Goal: Task Accomplishment & Management: Use online tool/utility

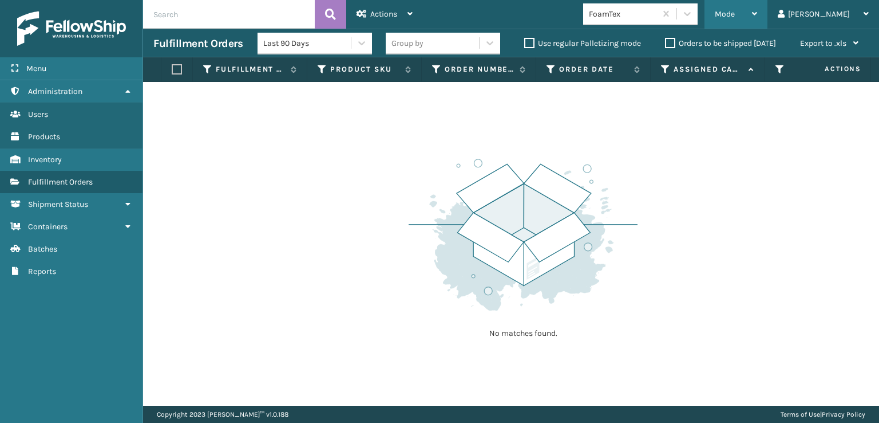
click at [735, 15] on span "Mode" at bounding box center [725, 14] width 20 height 10
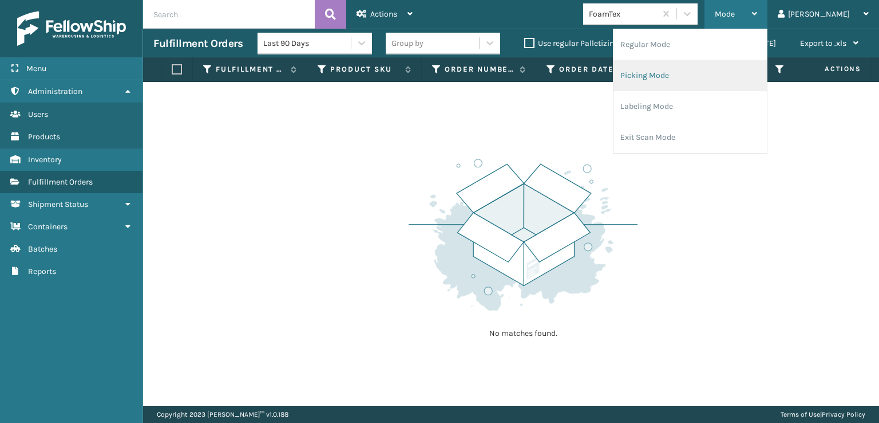
click at [680, 78] on li "Picking Mode" at bounding box center [690, 75] width 153 height 31
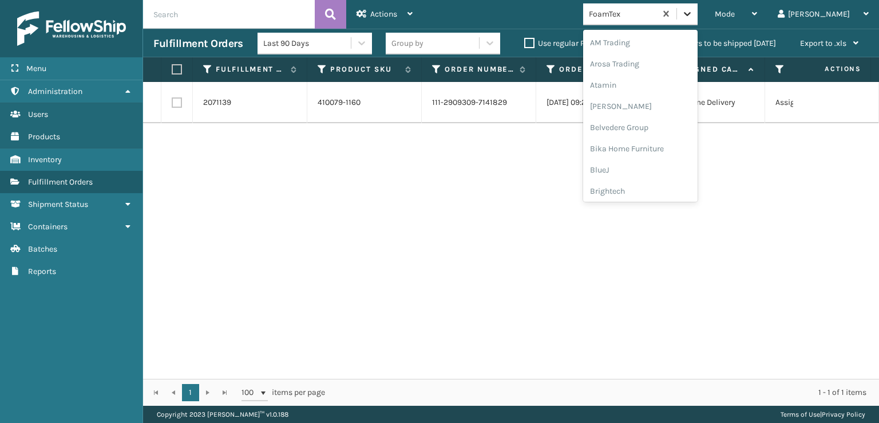
click at [693, 17] on icon at bounding box center [687, 13] width 11 height 11
click at [651, 156] on div "[PERSON_NAME] Brands" at bounding box center [640, 153] width 115 height 21
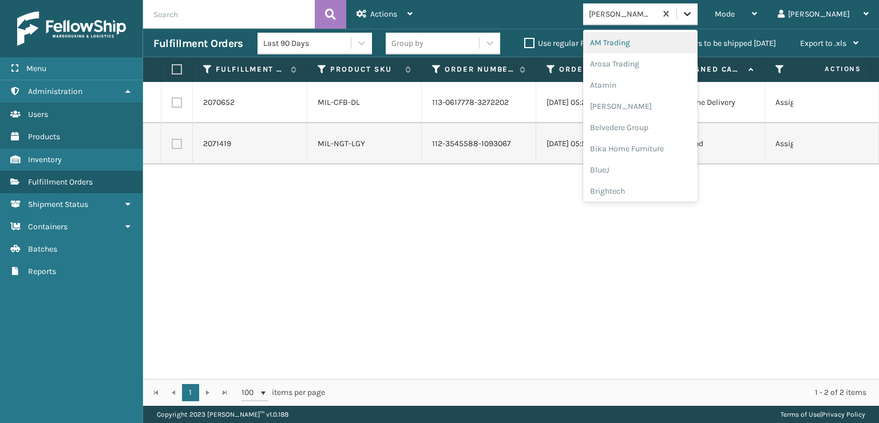
click at [693, 17] on icon at bounding box center [687, 13] width 11 height 11
click at [661, 127] on div "Plush Collections" at bounding box center [640, 125] width 115 height 21
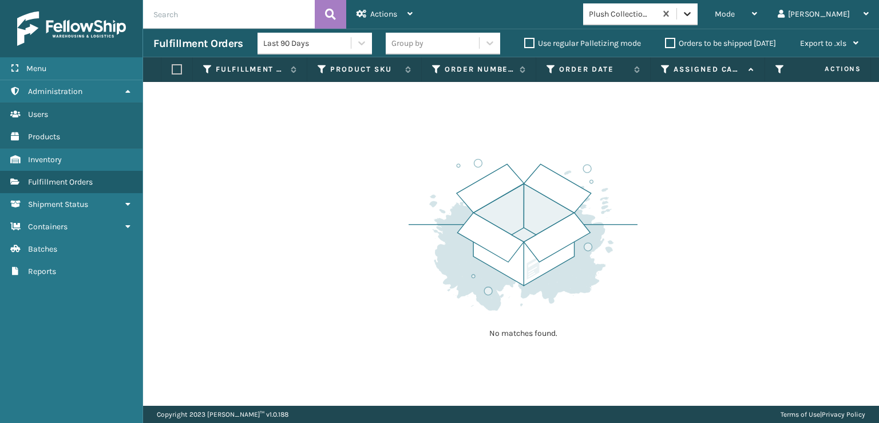
click at [693, 18] on icon at bounding box center [687, 13] width 11 height 11
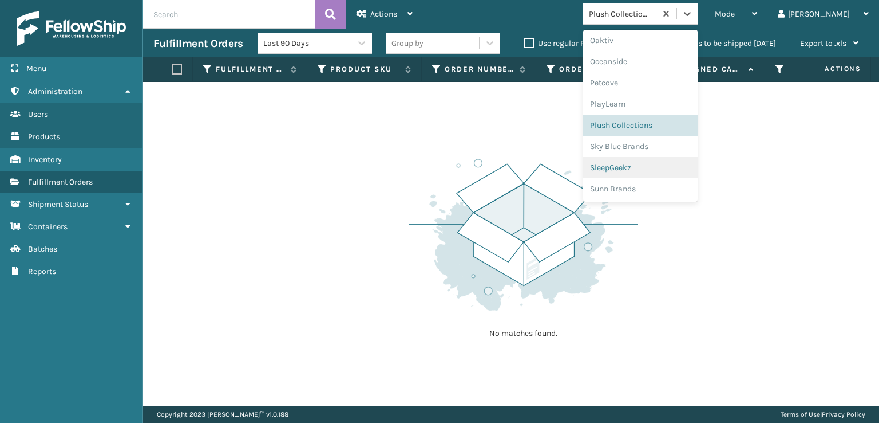
click at [657, 165] on div "SleepGeekz" at bounding box center [640, 167] width 115 height 21
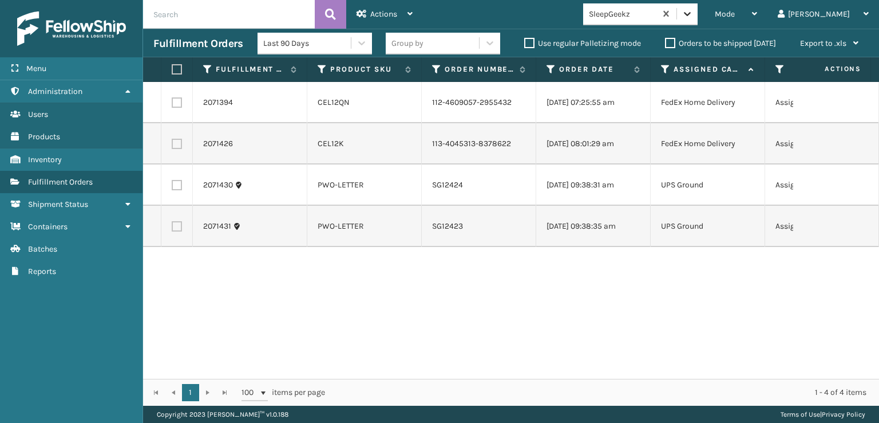
click at [698, 21] on div at bounding box center [687, 13] width 21 height 21
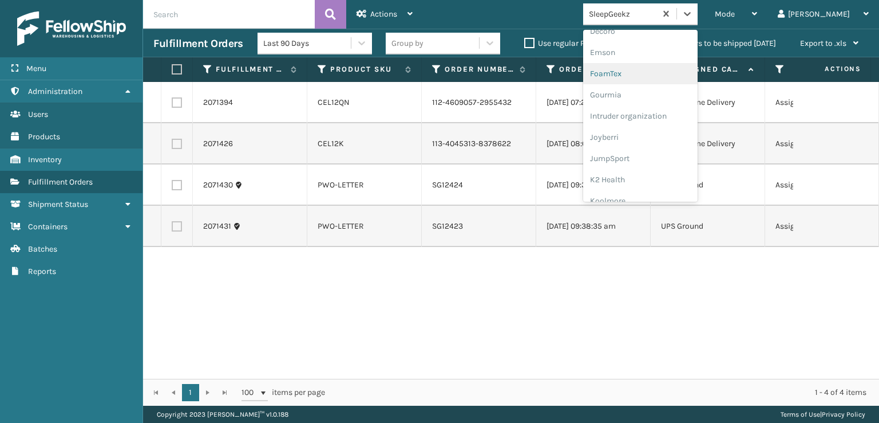
scroll to position [229, 0]
click at [646, 85] on div "FoamTex" at bounding box center [640, 88] width 115 height 21
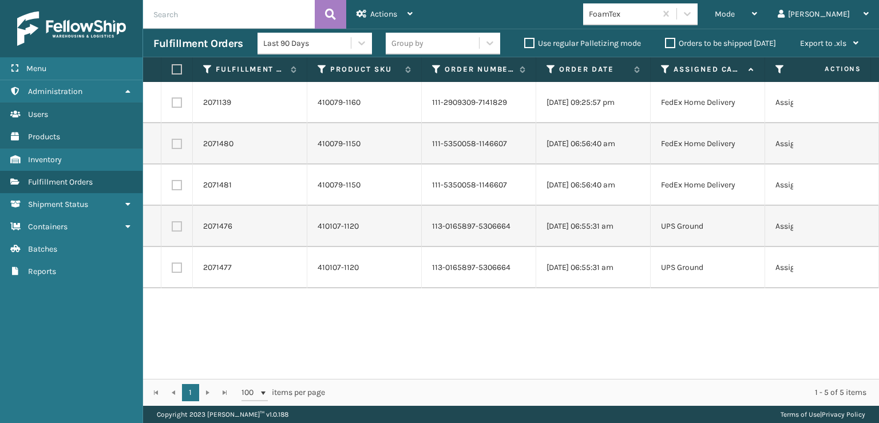
click at [175, 101] on label at bounding box center [177, 102] width 10 height 10
click at [172, 101] on input "checkbox" at bounding box center [172, 100] width 1 height 7
checkbox input "true"
click at [177, 145] on label at bounding box center [177, 144] width 10 height 10
click at [172, 145] on input "checkbox" at bounding box center [172, 142] width 1 height 7
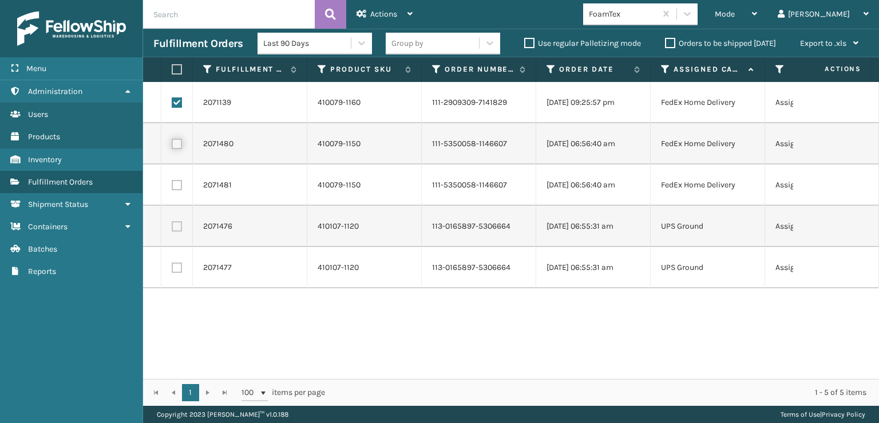
checkbox input "true"
click at [177, 184] on label at bounding box center [177, 185] width 10 height 10
click at [172, 184] on input "checkbox" at bounding box center [172, 183] width 1 height 7
checkbox input "true"
click at [380, 10] on span "Actions" at bounding box center [383, 14] width 27 height 10
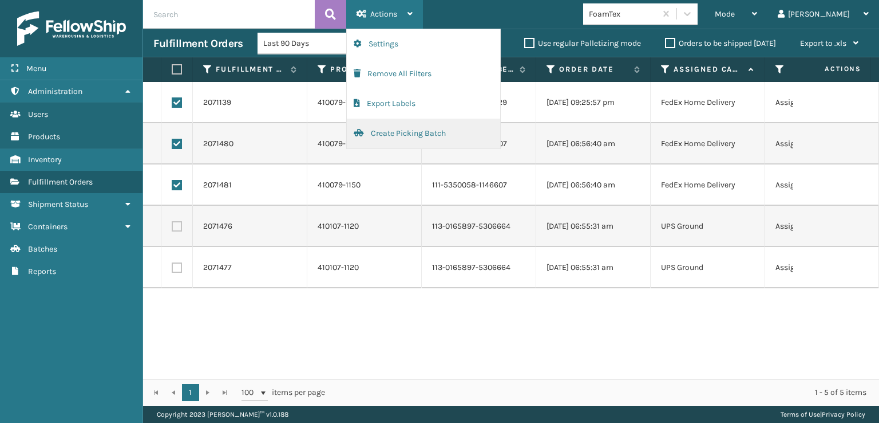
click at [402, 132] on button "Create Picking Batch" at bounding box center [423, 134] width 153 height 30
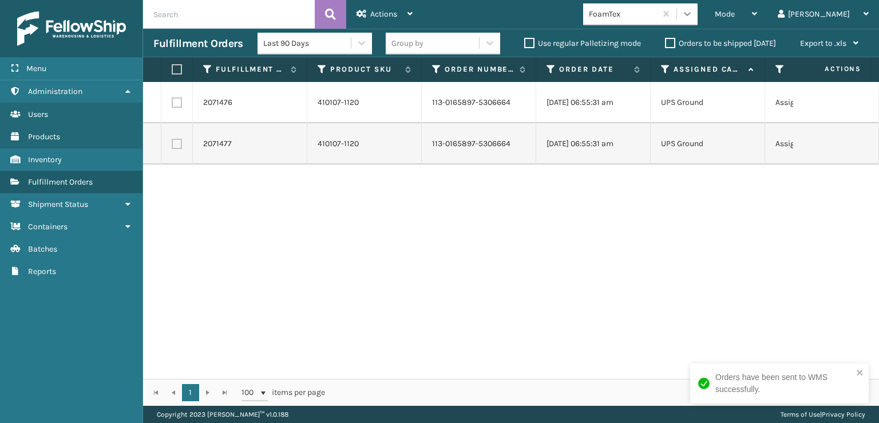
click at [693, 14] on icon at bounding box center [687, 13] width 11 height 11
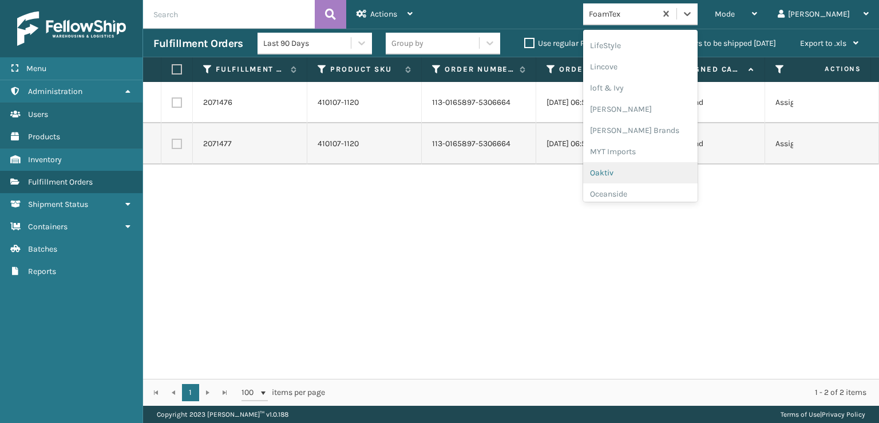
scroll to position [460, 0]
click at [648, 110] on div "[PERSON_NAME] Brands" at bounding box center [640, 112] width 115 height 21
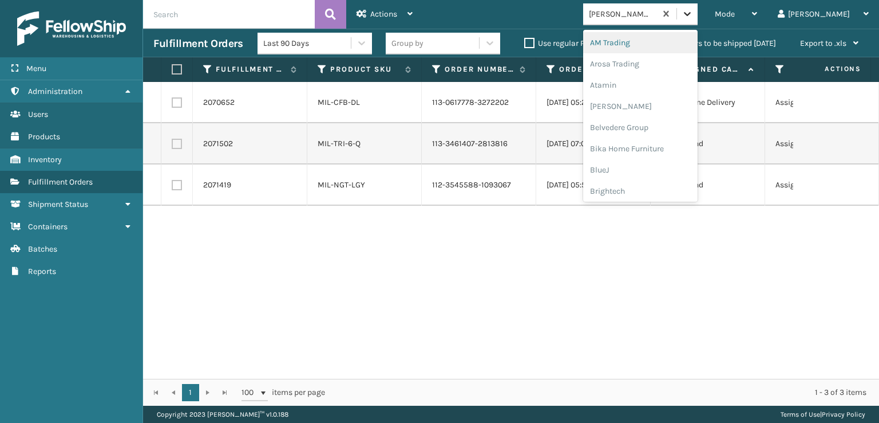
click at [693, 10] on icon at bounding box center [687, 13] width 11 height 11
click at [651, 148] on div "FoamTex" at bounding box center [640, 146] width 115 height 21
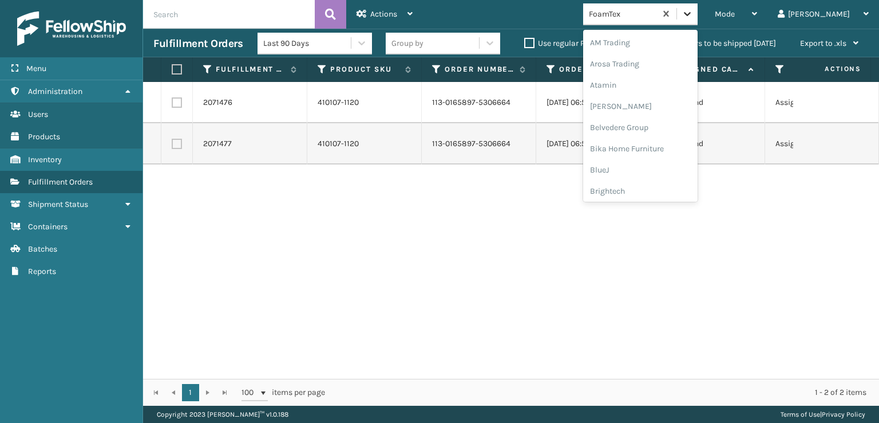
click at [693, 17] on icon at bounding box center [687, 13] width 11 height 11
click at [653, 152] on div "[PERSON_NAME] Brands" at bounding box center [640, 153] width 115 height 21
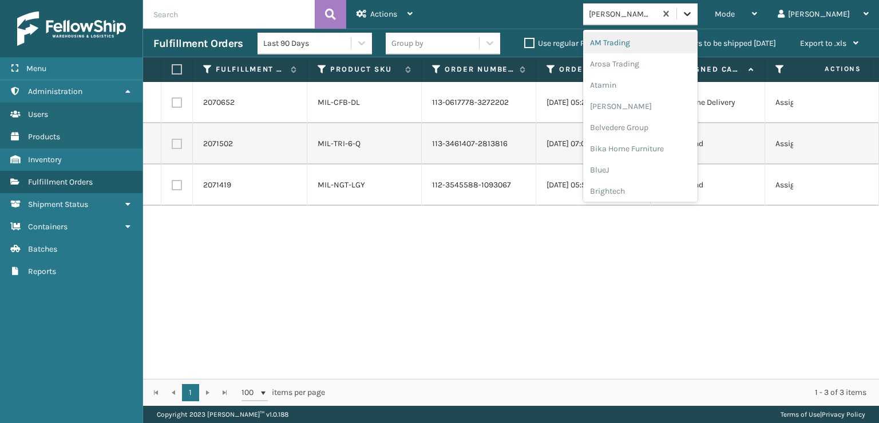
click at [691, 14] on icon at bounding box center [687, 14] width 7 height 4
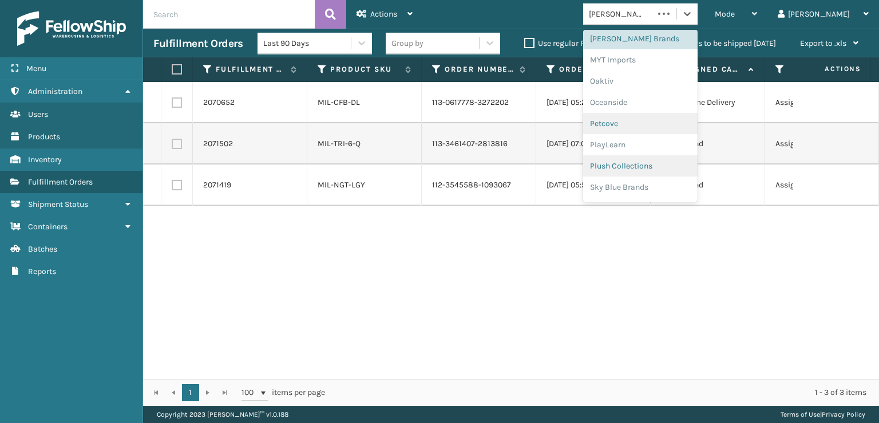
scroll to position [574, 0]
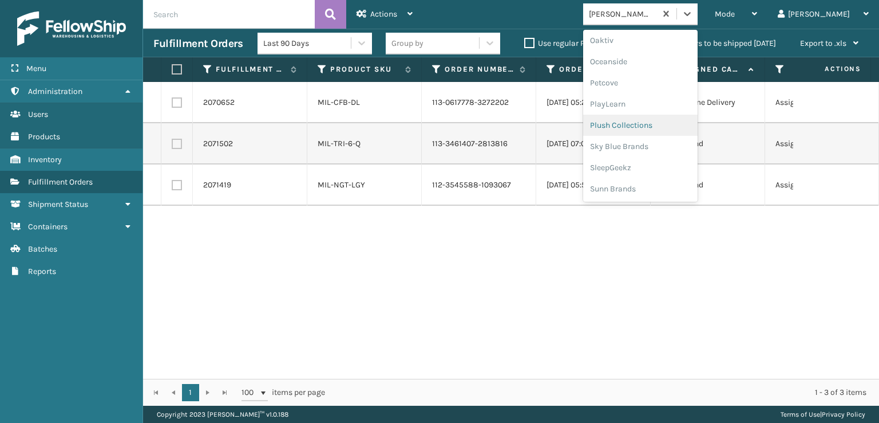
click at [650, 127] on div "Plush Collections" at bounding box center [640, 125] width 115 height 21
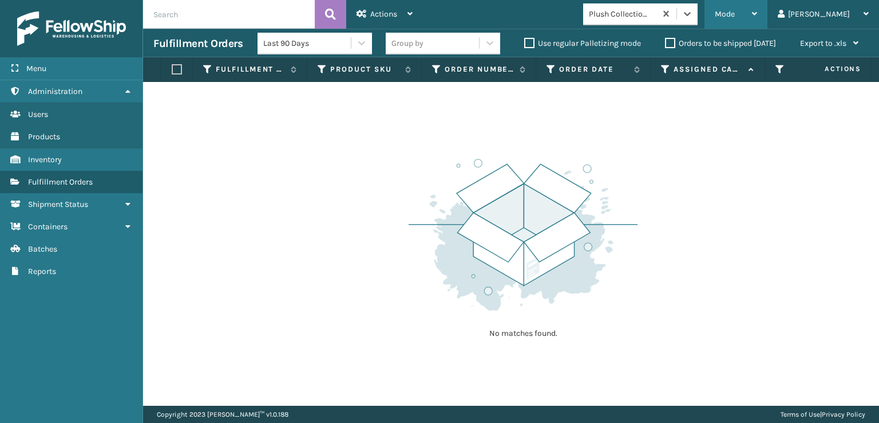
click at [735, 17] on span "Mode" at bounding box center [725, 14] width 20 height 10
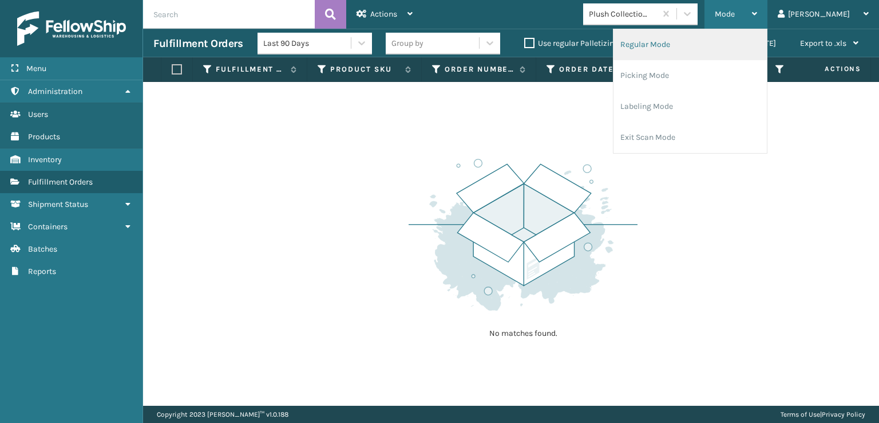
click at [682, 46] on li "Regular Mode" at bounding box center [690, 44] width 153 height 31
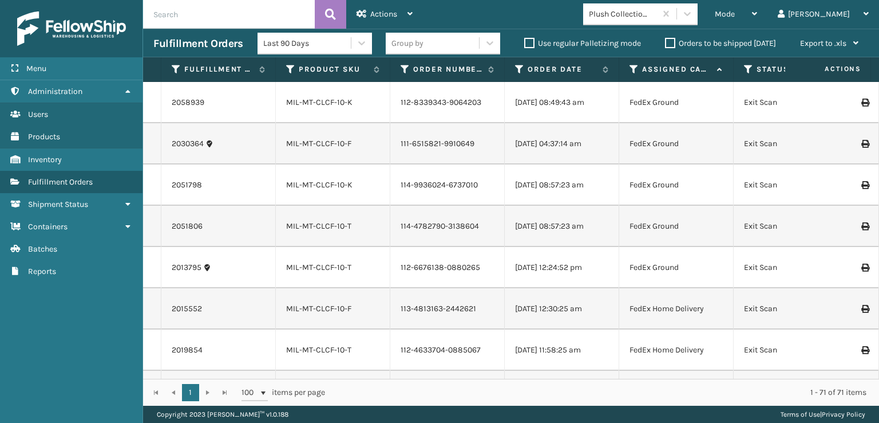
click at [748, 69] on icon at bounding box center [748, 69] width 9 height 10
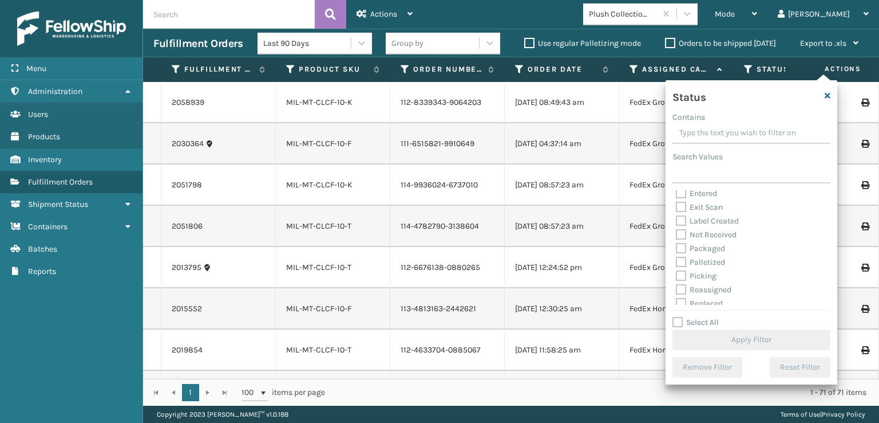
scroll to position [57, 0]
click at [680, 248] on label "Picking" at bounding box center [696, 249] width 41 height 10
click at [677, 248] on input "Picking" at bounding box center [676, 246] width 1 height 7
checkbox input "true"
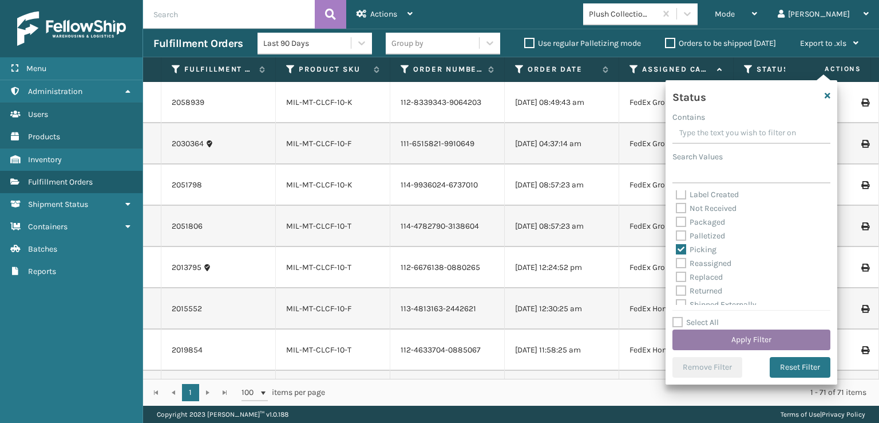
click at [735, 339] on button "Apply Filter" at bounding box center [752, 339] width 158 height 21
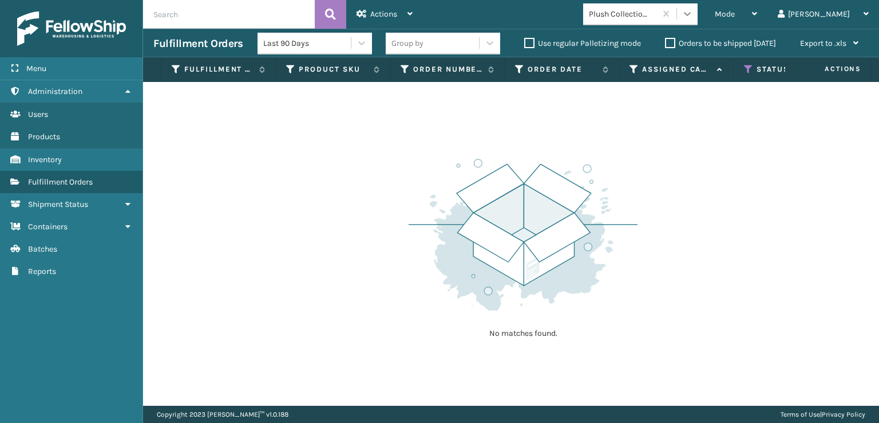
click at [693, 17] on icon at bounding box center [687, 13] width 11 height 11
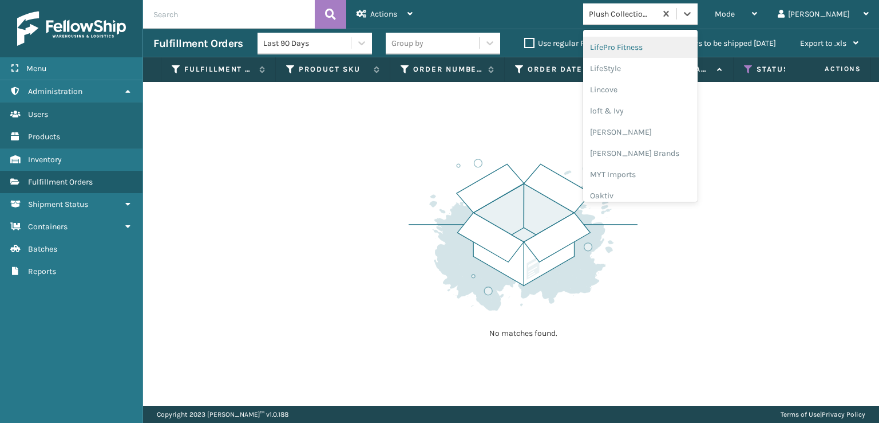
scroll to position [476, 0]
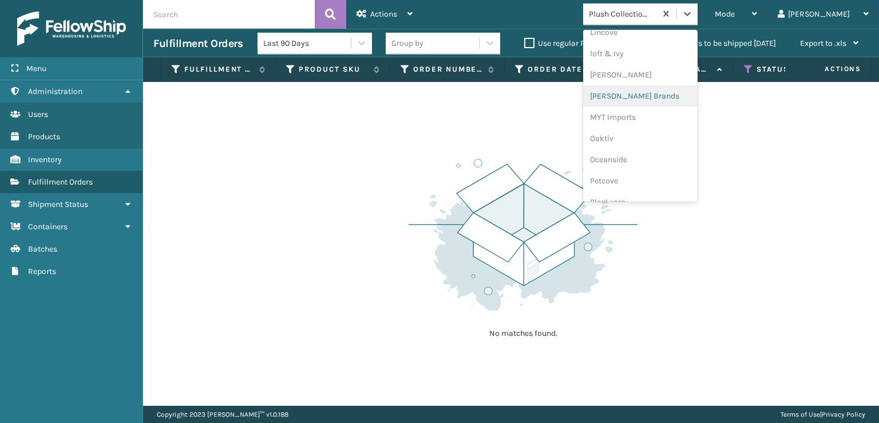
click at [661, 96] on div "[PERSON_NAME] Brands" at bounding box center [640, 95] width 115 height 21
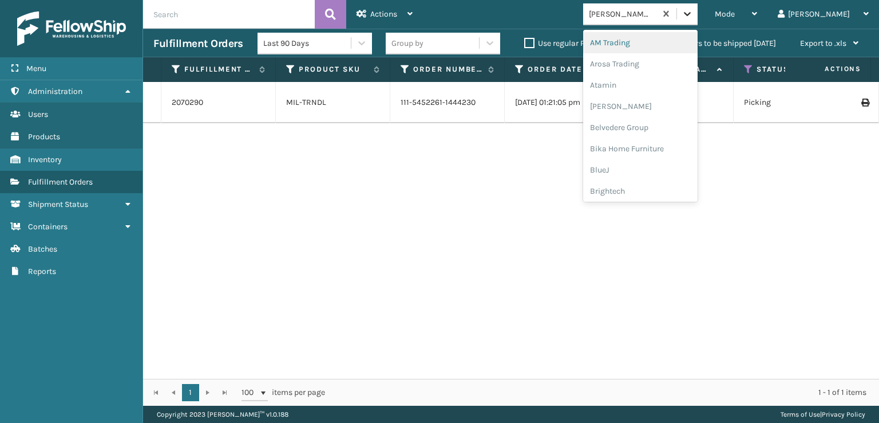
click at [698, 8] on div at bounding box center [687, 13] width 21 height 21
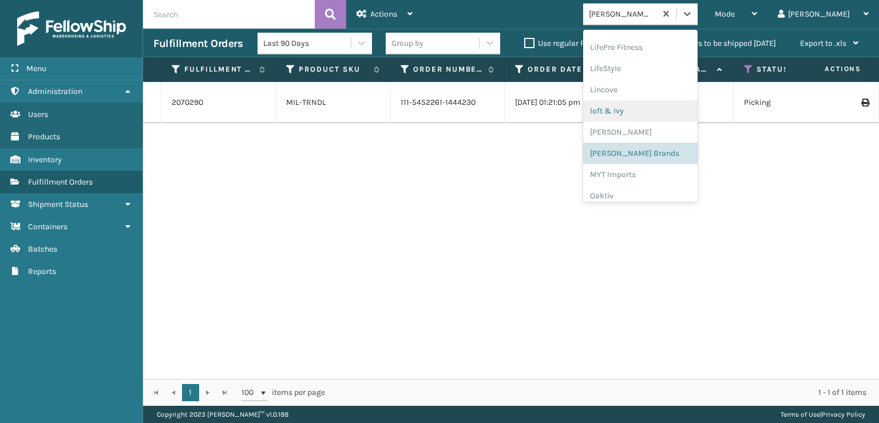
scroll to position [574, 0]
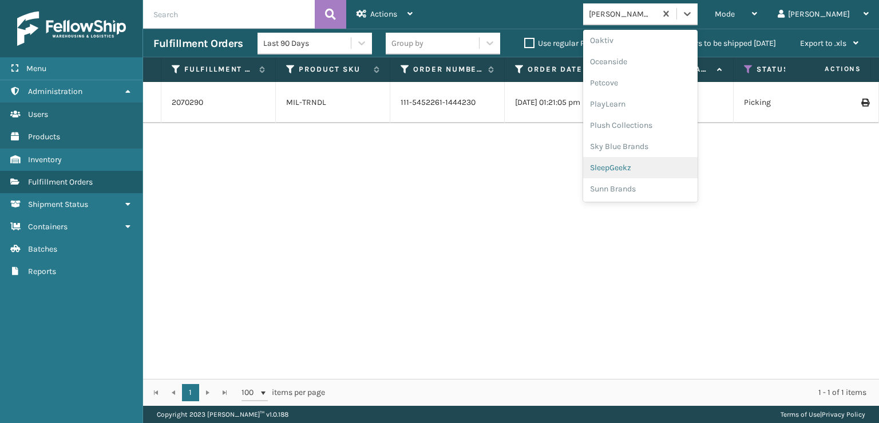
click at [657, 170] on div "SleepGeekz" at bounding box center [640, 167] width 115 height 21
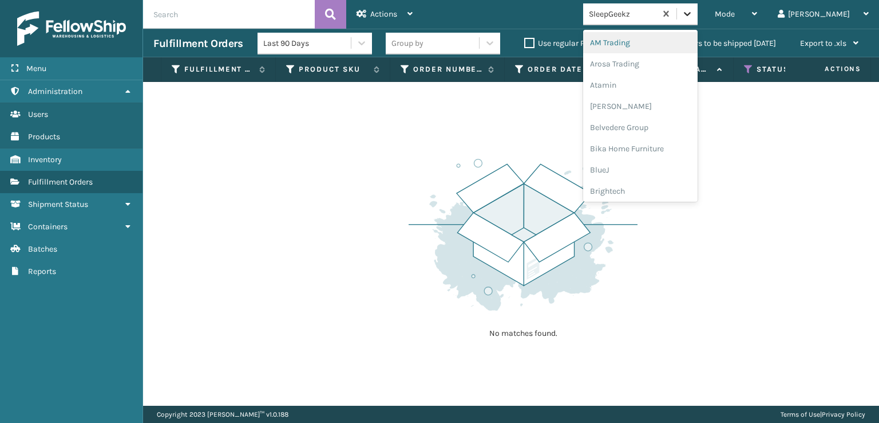
click at [693, 14] on icon at bounding box center [687, 13] width 11 height 11
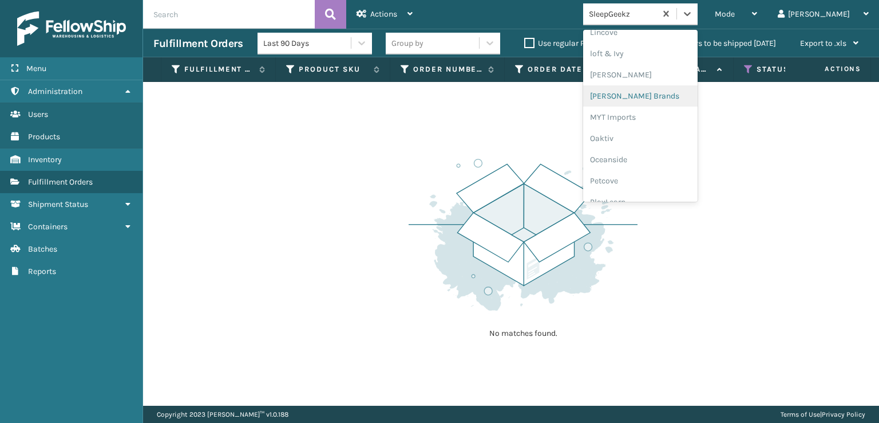
click at [645, 94] on div "[PERSON_NAME] Brands" at bounding box center [640, 95] width 115 height 21
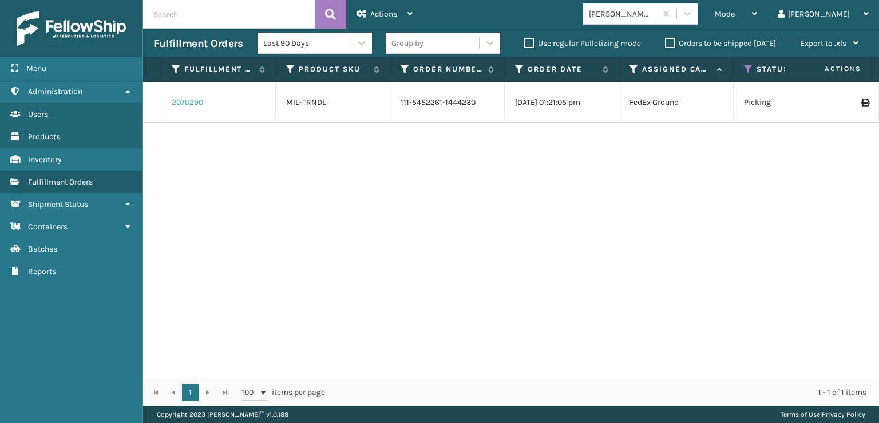
click at [181, 102] on link "2070290" at bounding box center [187, 102] width 31 height 11
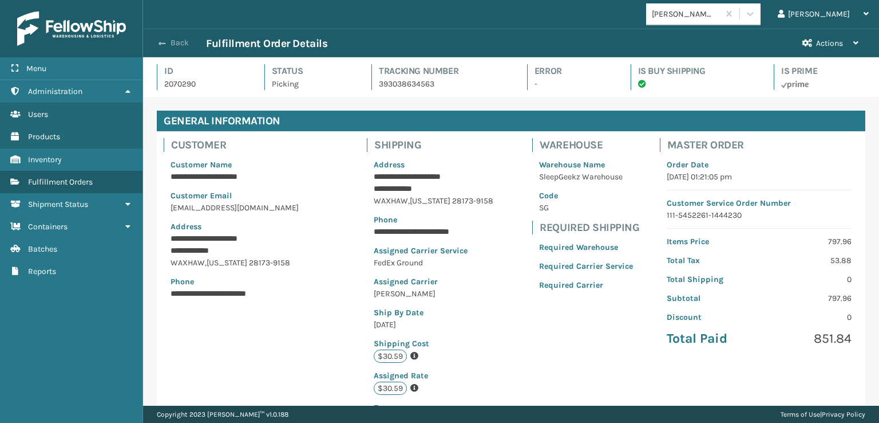
click at [176, 42] on button "Back" at bounding box center [179, 43] width 53 height 10
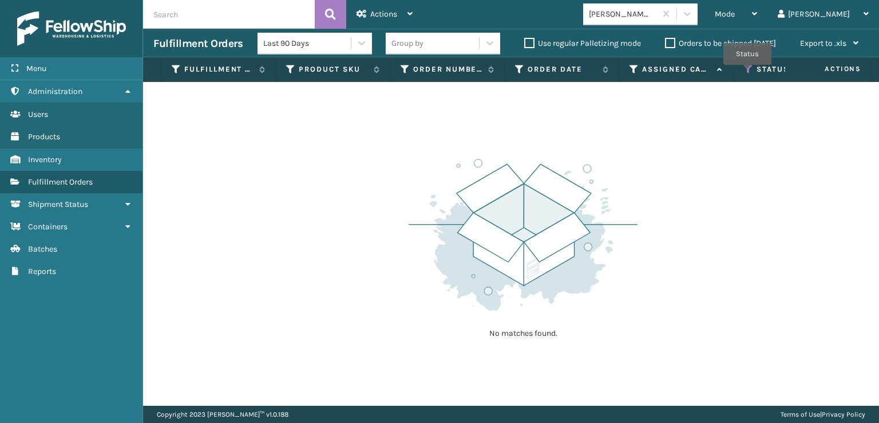
click at [748, 73] on icon at bounding box center [748, 69] width 9 height 10
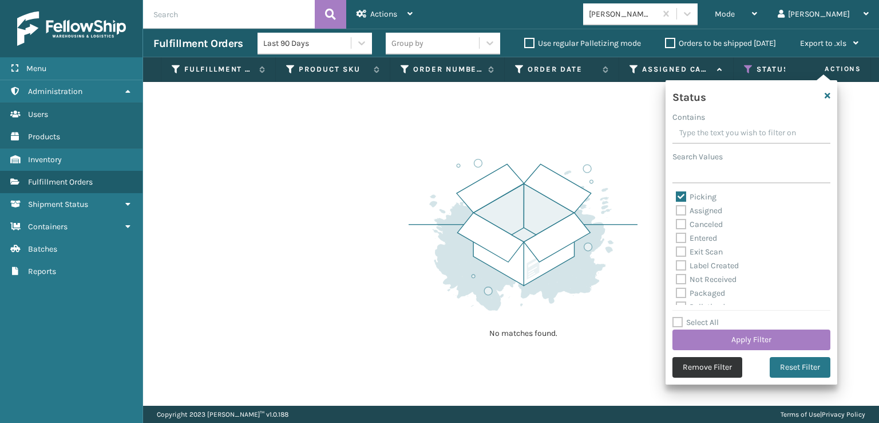
click at [705, 369] on button "Remove Filter" at bounding box center [708, 367] width 70 height 21
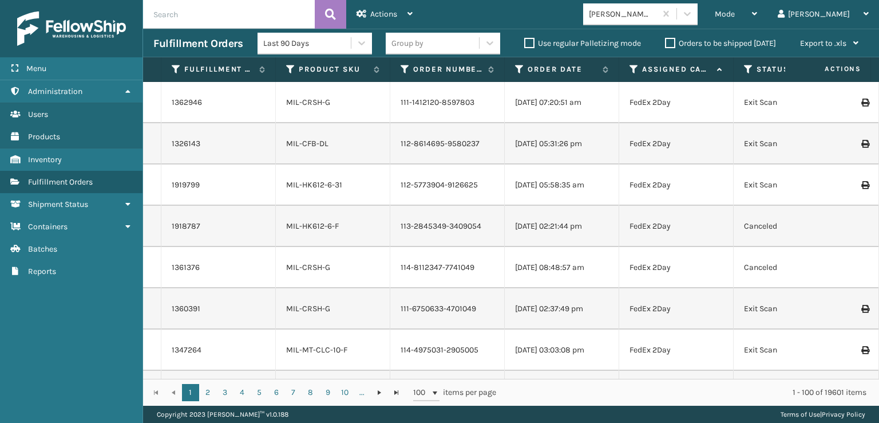
click at [160, 5] on input "text" at bounding box center [229, 14] width 172 height 29
type input "2070291"
click at [331, 14] on icon at bounding box center [330, 14] width 11 height 17
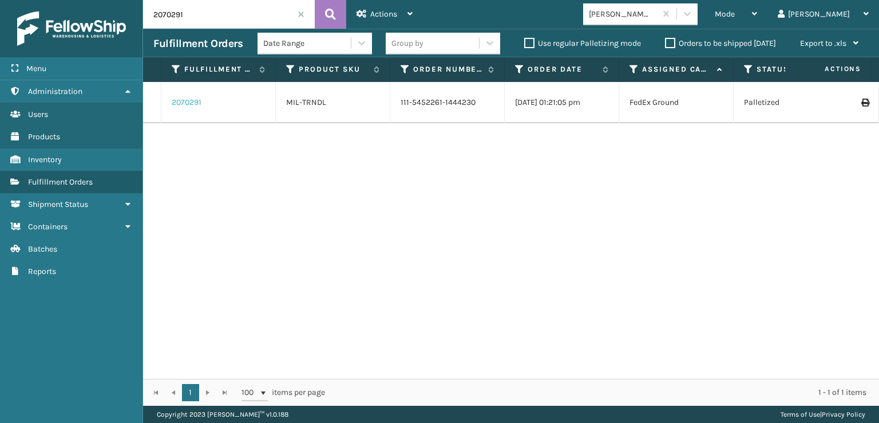
click at [177, 102] on link "2070291" at bounding box center [187, 102] width 30 height 11
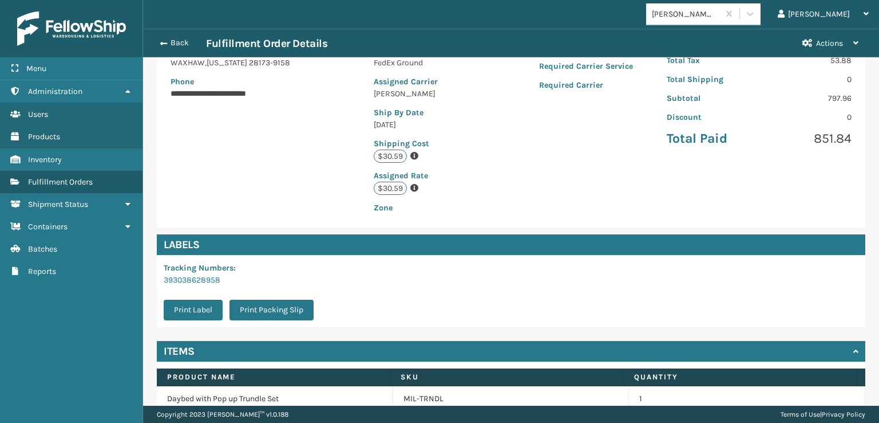
scroll to position [253, 0]
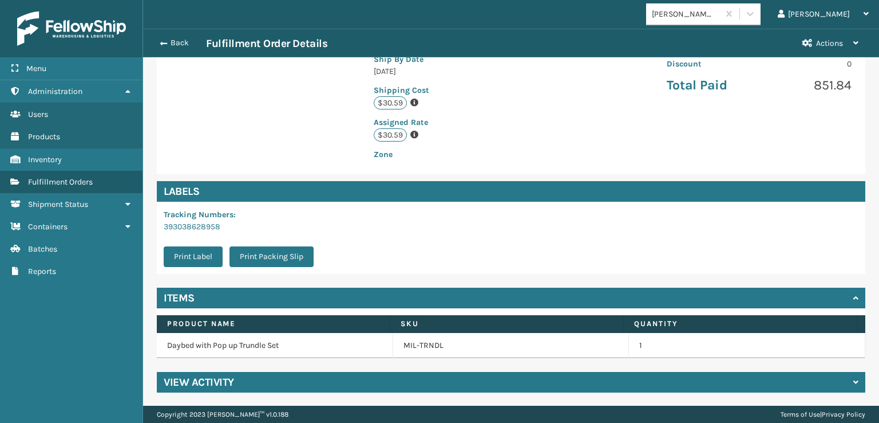
click at [249, 380] on div "View Activity" at bounding box center [511, 382] width 709 height 21
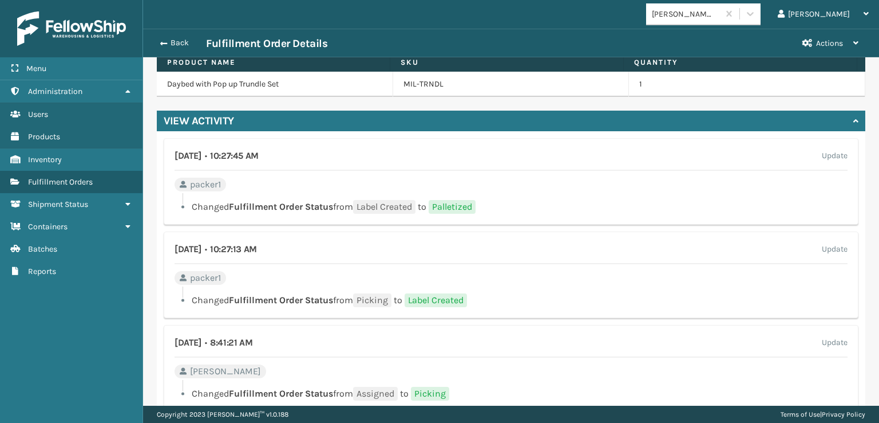
scroll to position [539, 0]
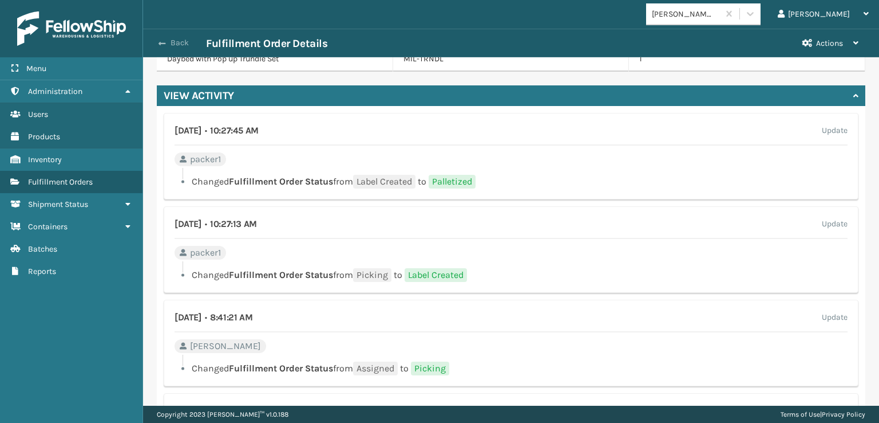
click at [161, 43] on span "button" at bounding box center [162, 44] width 7 height 8
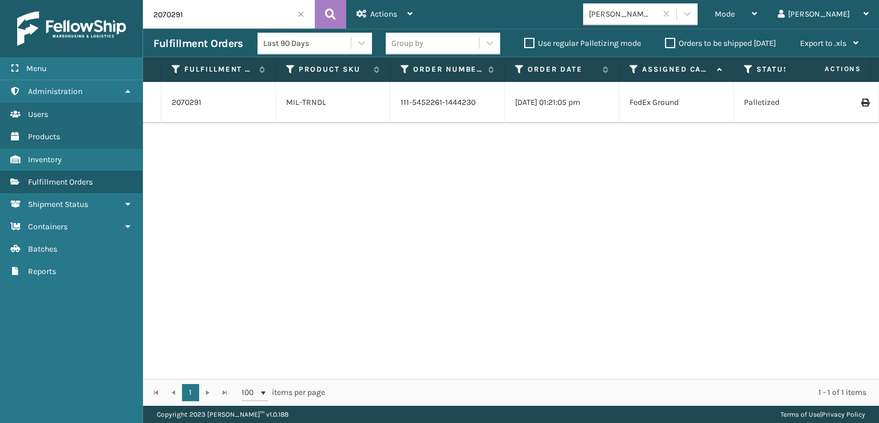
click at [187, 10] on input "2070291" at bounding box center [229, 14] width 172 height 29
type input "2070290"
click at [331, 11] on icon at bounding box center [330, 14] width 11 height 17
click at [187, 101] on link "2070290" at bounding box center [187, 102] width 31 height 11
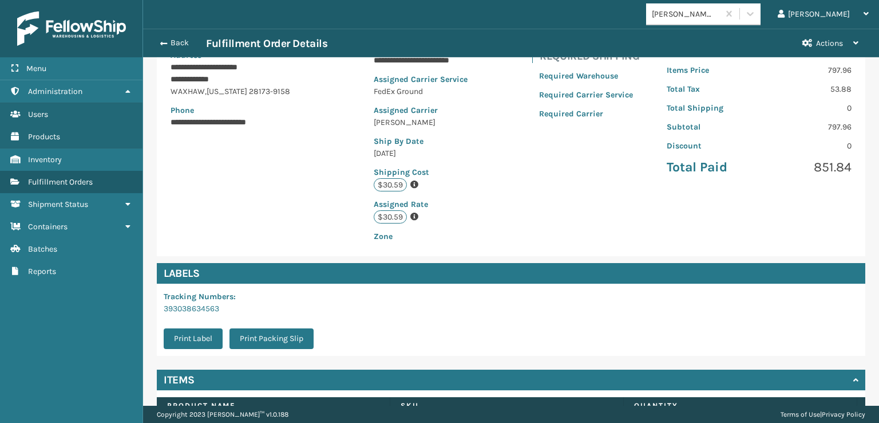
scroll to position [253, 0]
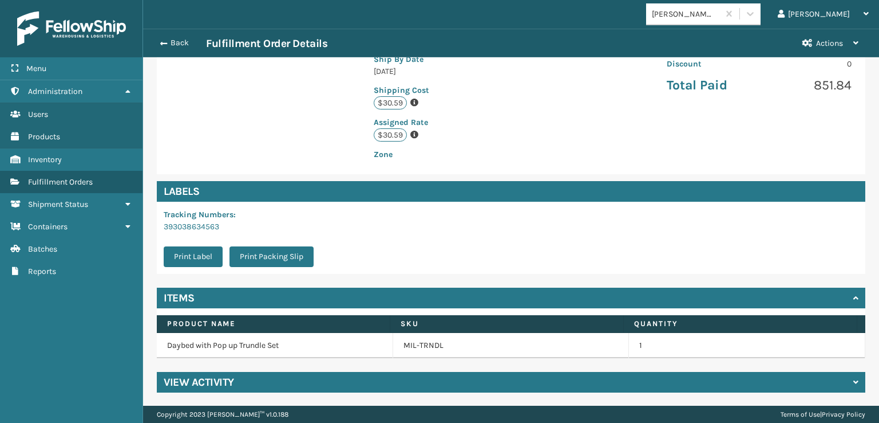
click at [218, 377] on h4 "View Activity" at bounding box center [199, 382] width 70 height 14
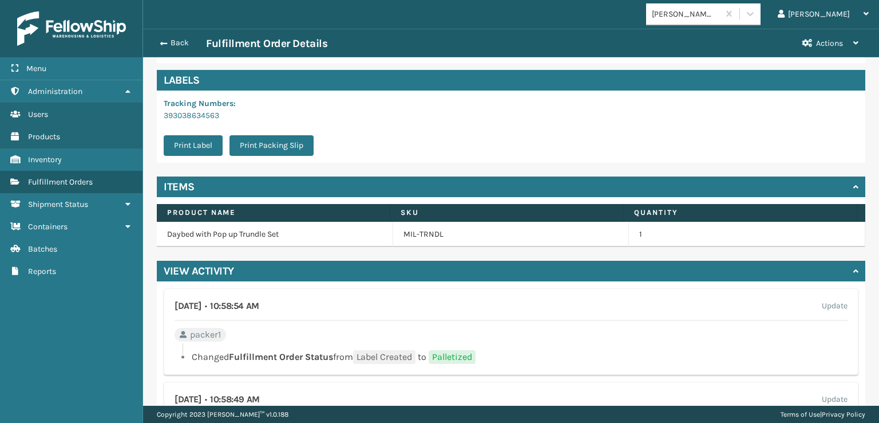
scroll to position [425, 0]
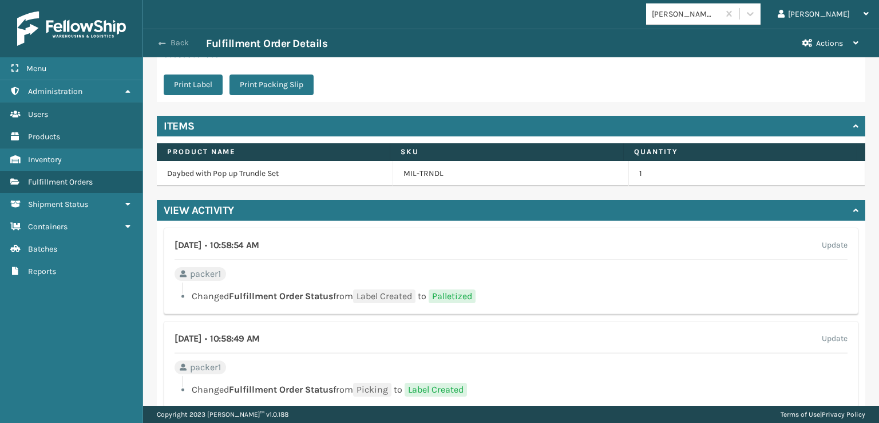
click at [167, 42] on button "Back" at bounding box center [179, 43] width 53 height 10
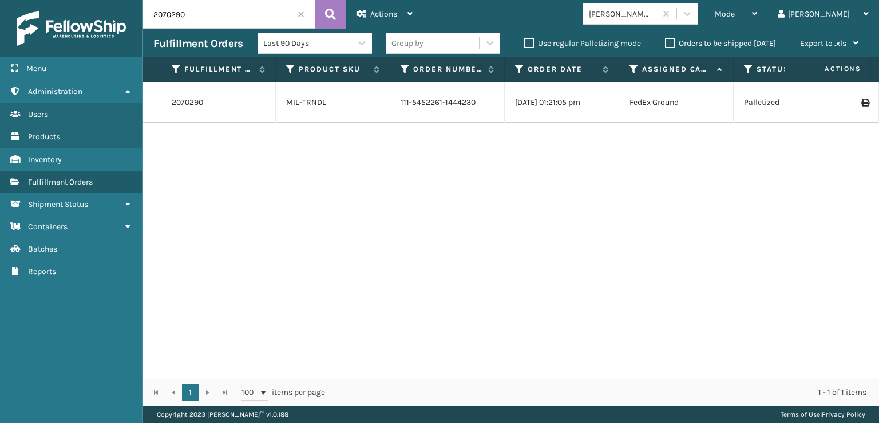
click at [188, 18] on input "2070290" at bounding box center [229, 14] width 172 height 29
type input "2070291"
click at [335, 17] on icon at bounding box center [330, 14] width 11 height 17
click at [301, 14] on span at bounding box center [301, 14] width 7 height 7
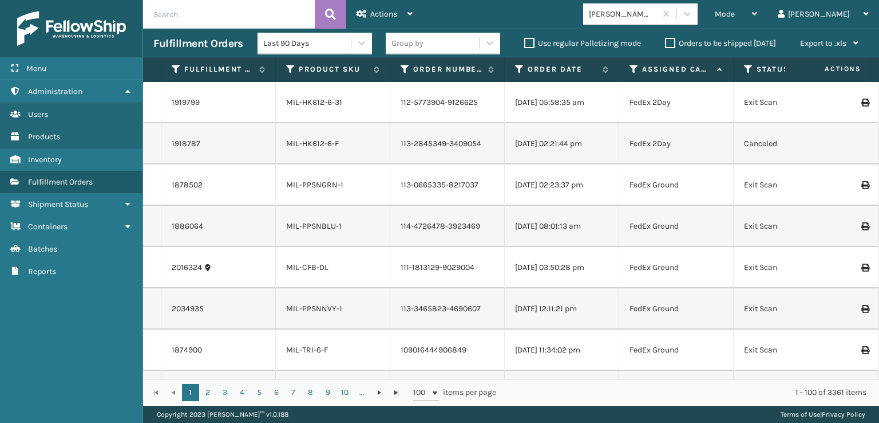
click at [748, 71] on icon at bounding box center [748, 69] width 9 height 10
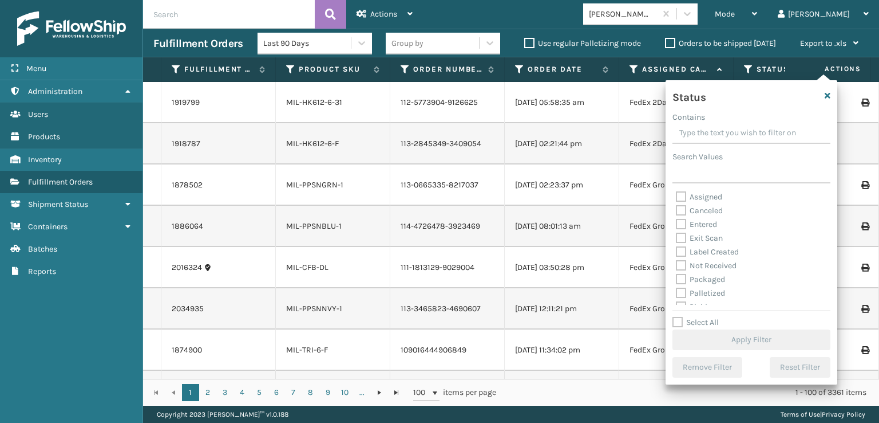
scroll to position [57, 0]
click at [686, 248] on label "Picking" at bounding box center [696, 249] width 41 height 10
click at [677, 248] on input "Picking" at bounding box center [676, 246] width 1 height 7
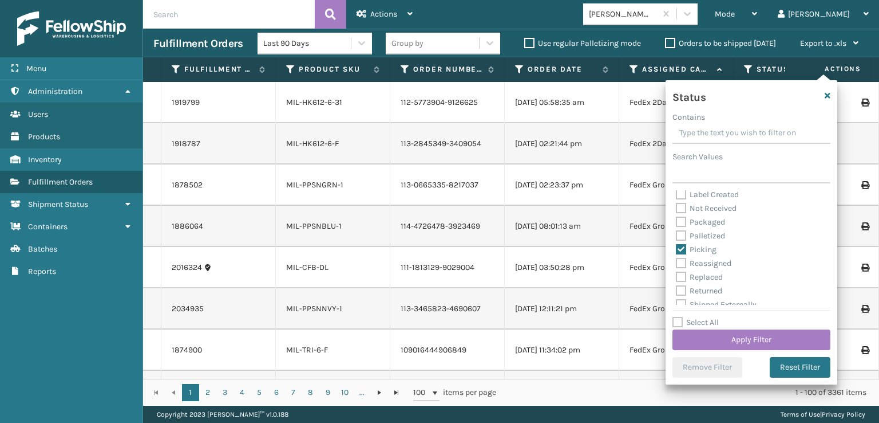
click at [680, 252] on label "Picking" at bounding box center [696, 249] width 41 height 10
click at [677, 250] on input "Picking" at bounding box center [676, 246] width 1 height 7
checkbox input "false"
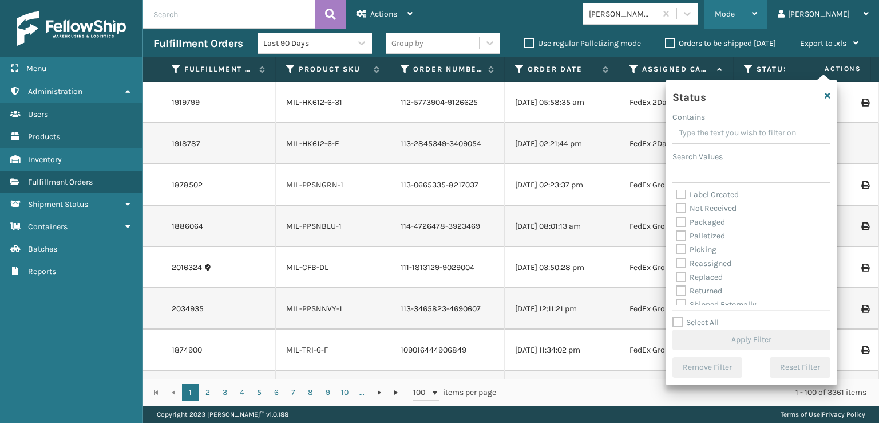
click at [735, 12] on span "Mode" at bounding box center [725, 14] width 20 height 10
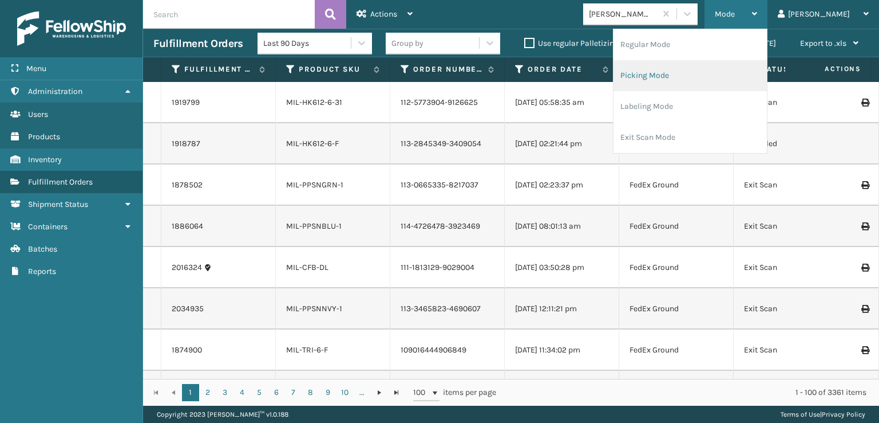
click at [685, 76] on li "Picking Mode" at bounding box center [690, 75] width 153 height 31
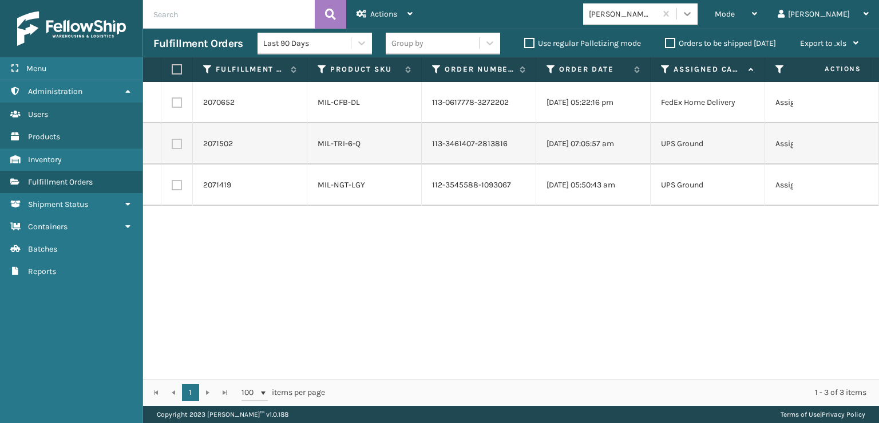
click at [693, 13] on icon at bounding box center [687, 13] width 11 height 11
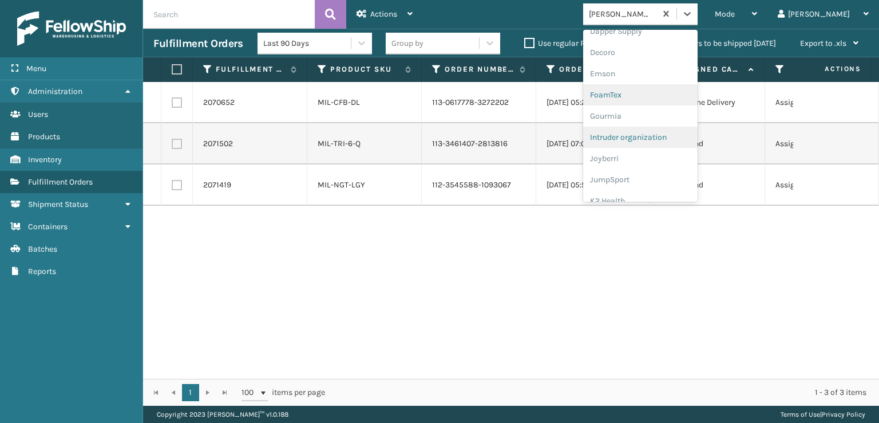
scroll to position [229, 0]
click at [648, 88] on div "FoamTex" at bounding box center [640, 88] width 115 height 21
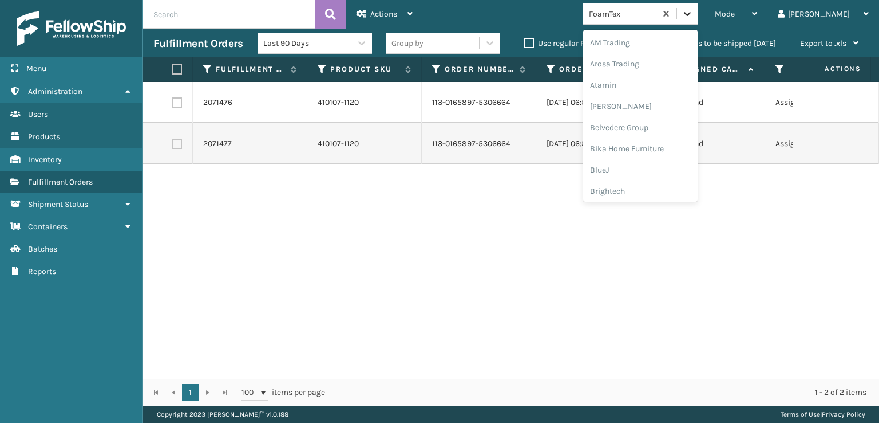
scroll to position [134, 0]
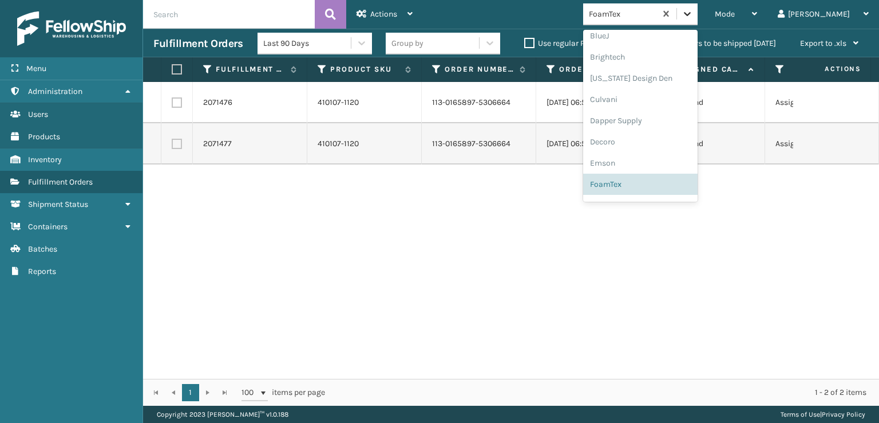
click at [691, 14] on icon at bounding box center [687, 14] width 7 height 4
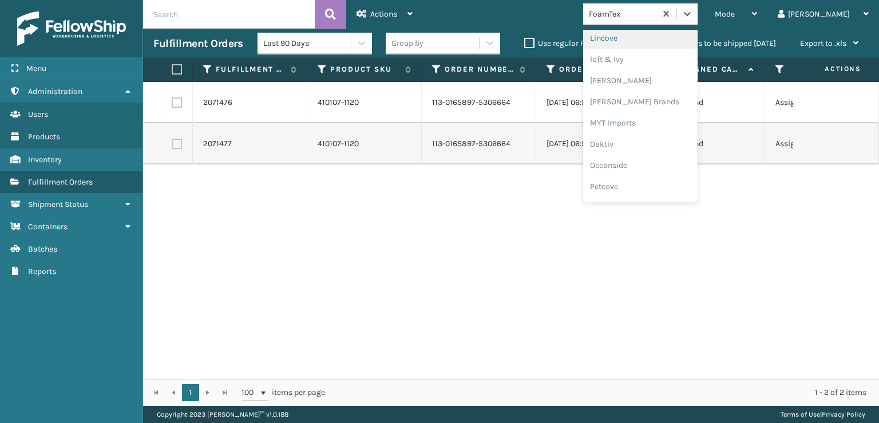
scroll to position [476, 0]
click at [660, 96] on div "[PERSON_NAME] Brands" at bounding box center [640, 95] width 115 height 21
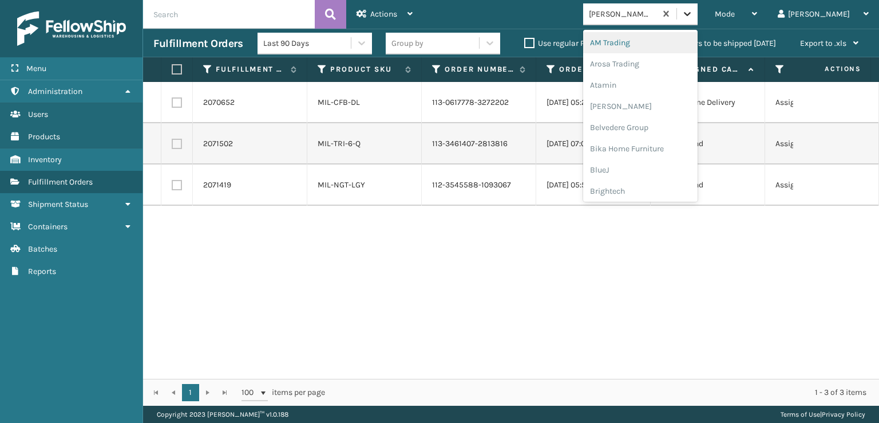
click at [698, 20] on div at bounding box center [687, 13] width 21 height 21
click at [659, 165] on div "SleepGeekz" at bounding box center [640, 167] width 115 height 21
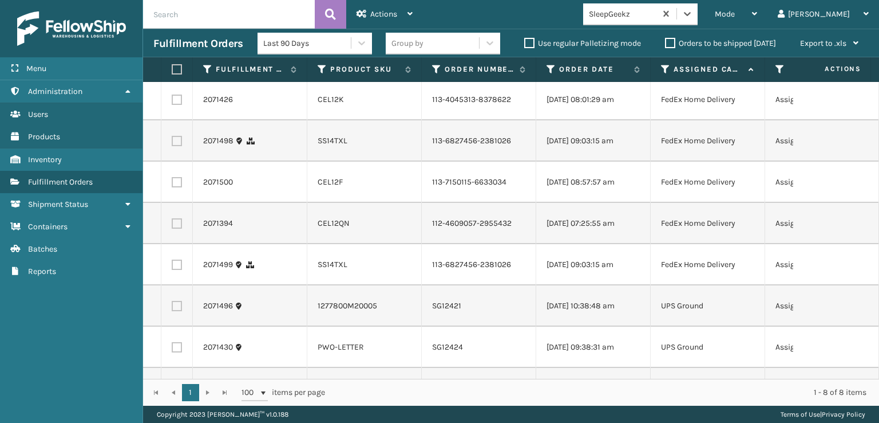
scroll to position [0, 0]
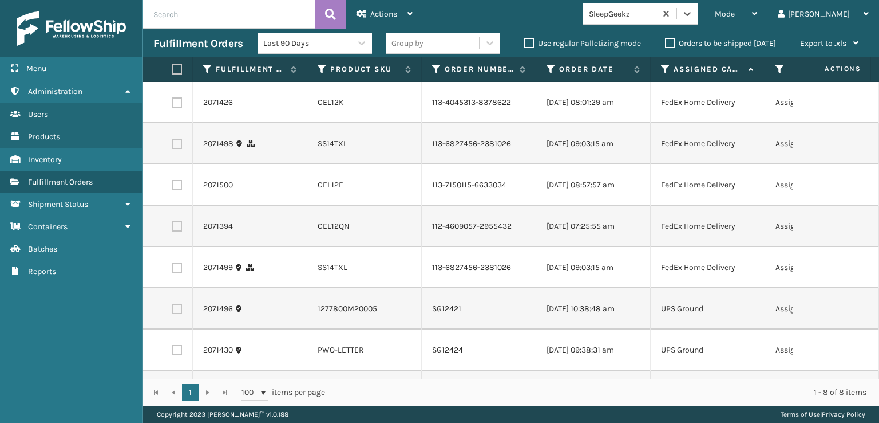
click at [174, 105] on label at bounding box center [177, 102] width 10 height 10
click at [172, 105] on input "checkbox" at bounding box center [172, 100] width 1 height 7
checkbox input "true"
click at [179, 149] on label at bounding box center [177, 144] width 10 height 10
click at [172, 146] on input "checkbox" at bounding box center [172, 142] width 1 height 7
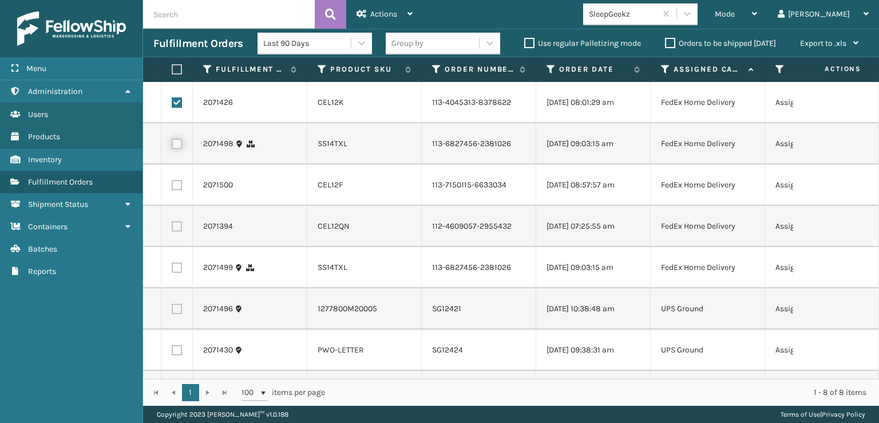
checkbox input "true"
click at [180, 190] on label at bounding box center [177, 185] width 10 height 10
click at [172, 187] on input "checkbox" at bounding box center [172, 183] width 1 height 7
checkbox input "true"
click at [179, 231] on label at bounding box center [177, 226] width 10 height 10
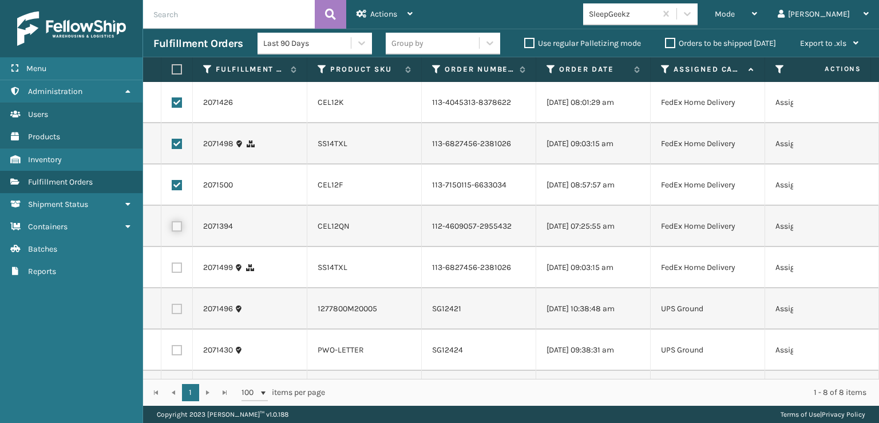
click at [172, 228] on input "checkbox" at bounding box center [172, 224] width 1 height 7
checkbox input "true"
click at [175, 273] on label at bounding box center [177, 267] width 10 height 10
click at [172, 270] on input "checkbox" at bounding box center [172, 265] width 1 height 7
checkbox input "true"
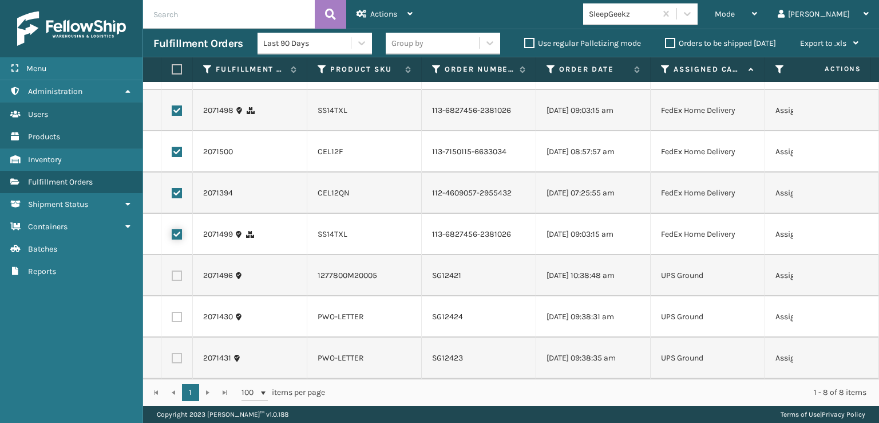
scroll to position [76, 0]
click at [394, 5] on div "Actions" at bounding box center [385, 14] width 56 height 29
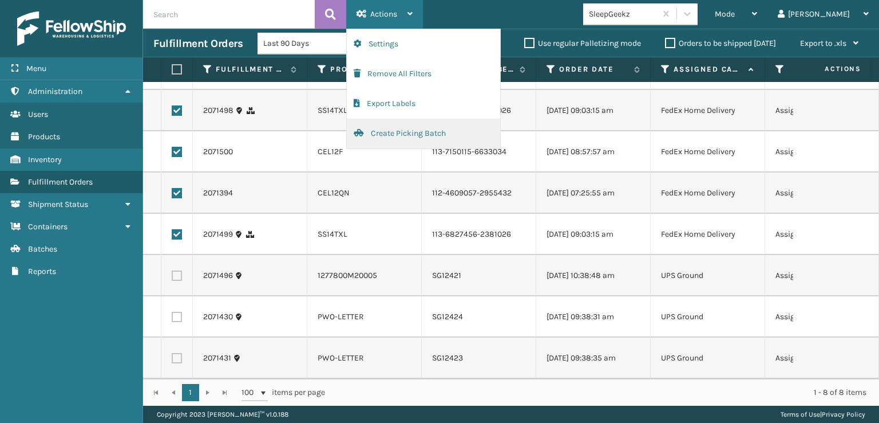
click at [398, 137] on button "Create Picking Batch" at bounding box center [423, 134] width 153 height 30
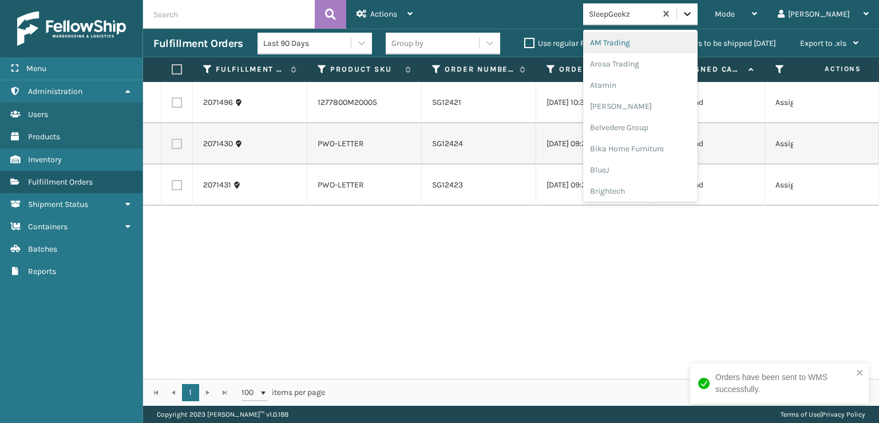
click at [691, 12] on icon at bounding box center [687, 14] width 7 height 4
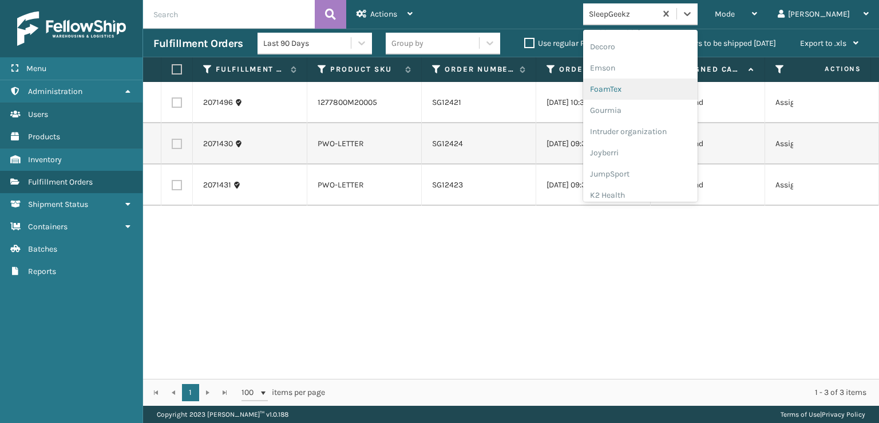
click at [652, 89] on div "FoamTex" at bounding box center [640, 88] width 115 height 21
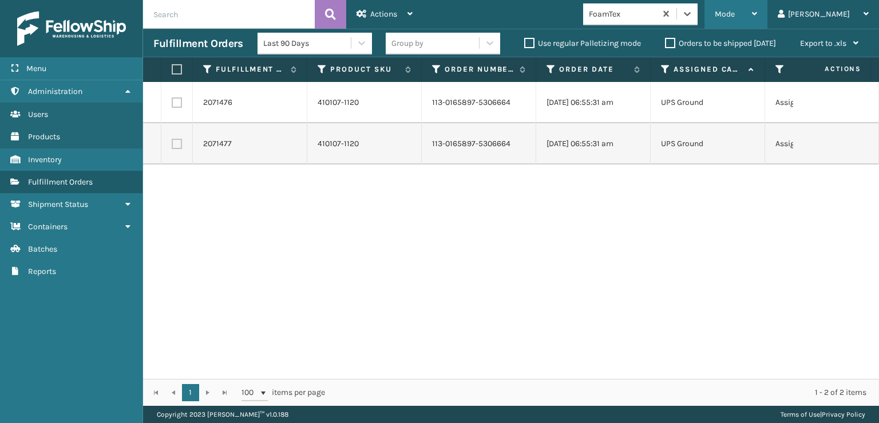
click at [735, 14] on span "Mode" at bounding box center [725, 14] width 20 height 10
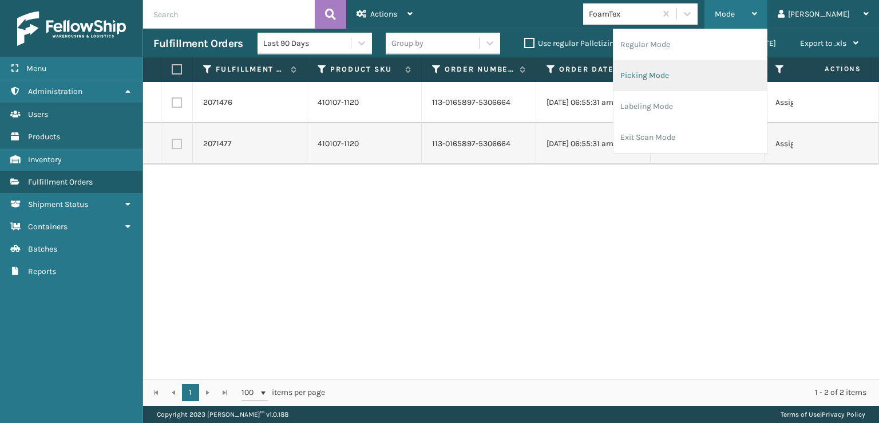
click at [685, 76] on li "Picking Mode" at bounding box center [690, 75] width 153 height 31
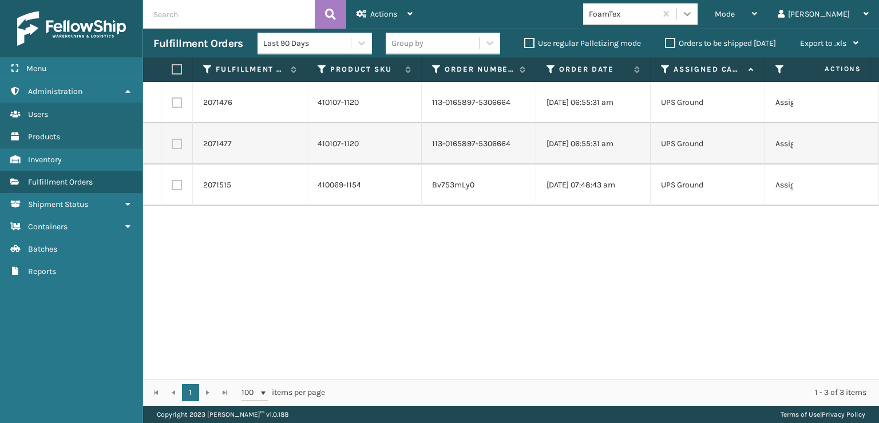
click at [693, 17] on icon at bounding box center [687, 13] width 11 height 11
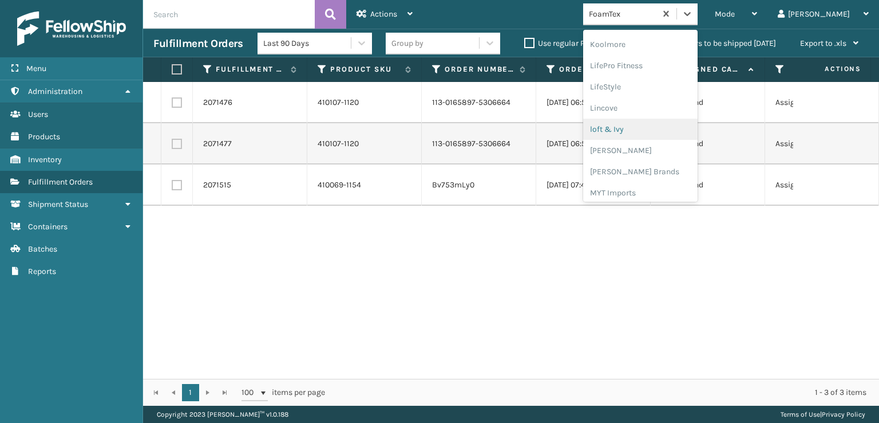
scroll to position [419, 0]
click at [657, 150] on div "[PERSON_NAME] Brands" at bounding box center [640, 153] width 115 height 21
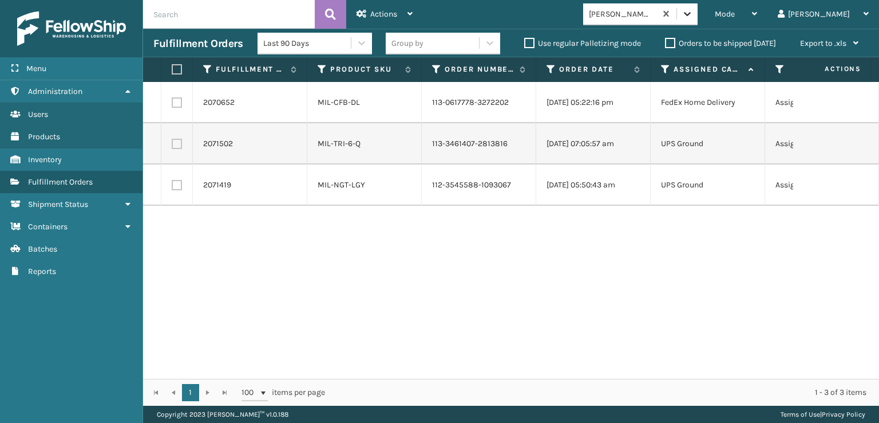
click at [693, 18] on icon at bounding box center [687, 13] width 11 height 11
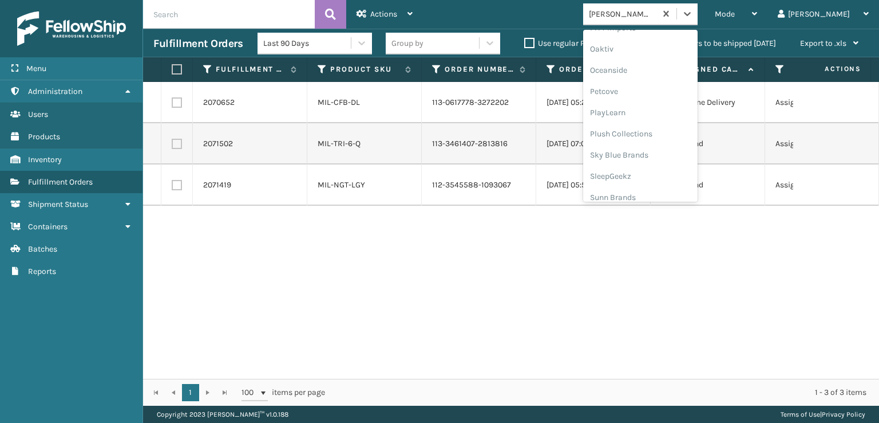
scroll to position [574, 0]
click at [661, 168] on div "SleepGeekz" at bounding box center [640, 167] width 115 height 21
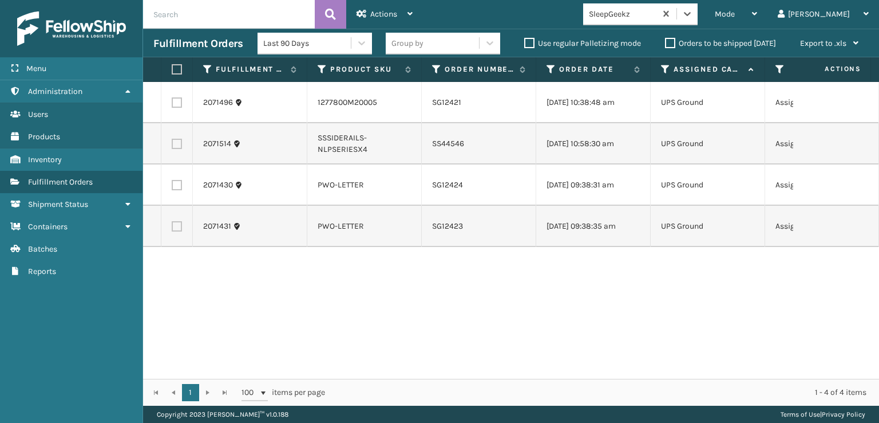
click at [172, 226] on label at bounding box center [177, 226] width 10 height 10
click at [172, 226] on input "checkbox" at bounding box center [172, 224] width 1 height 7
checkbox input "true"
click at [176, 182] on label at bounding box center [177, 185] width 10 height 10
click at [172, 182] on input "checkbox" at bounding box center [172, 183] width 1 height 7
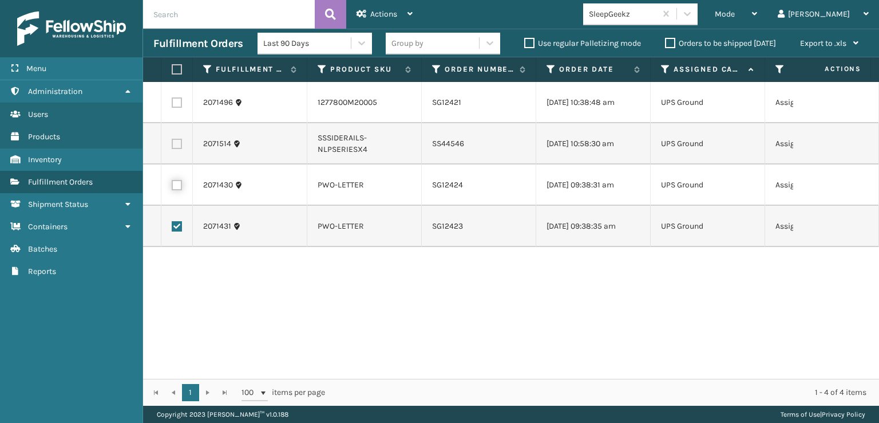
checkbox input "true"
click at [181, 144] on label at bounding box center [177, 144] width 10 height 10
click at [172, 144] on input "checkbox" at bounding box center [172, 142] width 1 height 7
checkbox input "true"
click at [177, 101] on label at bounding box center [177, 102] width 10 height 10
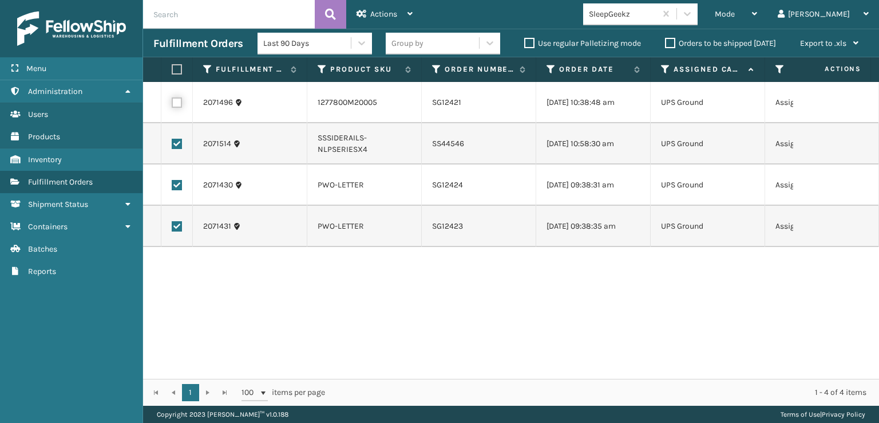
click at [172, 101] on input "checkbox" at bounding box center [172, 100] width 1 height 7
checkbox input "true"
click at [376, 8] on div "Actions" at bounding box center [385, 14] width 56 height 29
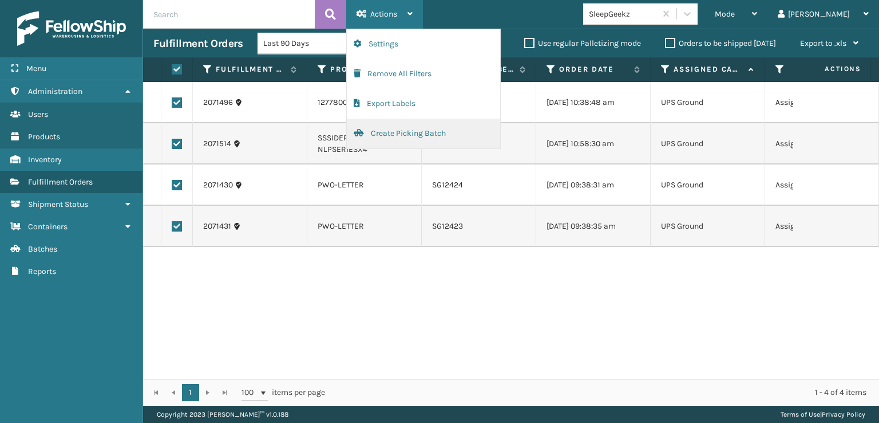
click at [385, 136] on button "Create Picking Batch" at bounding box center [423, 134] width 153 height 30
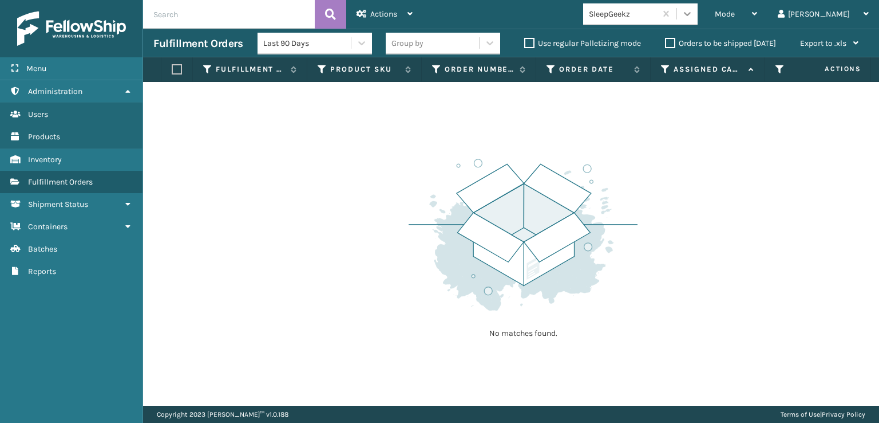
click at [693, 15] on icon at bounding box center [687, 13] width 11 height 11
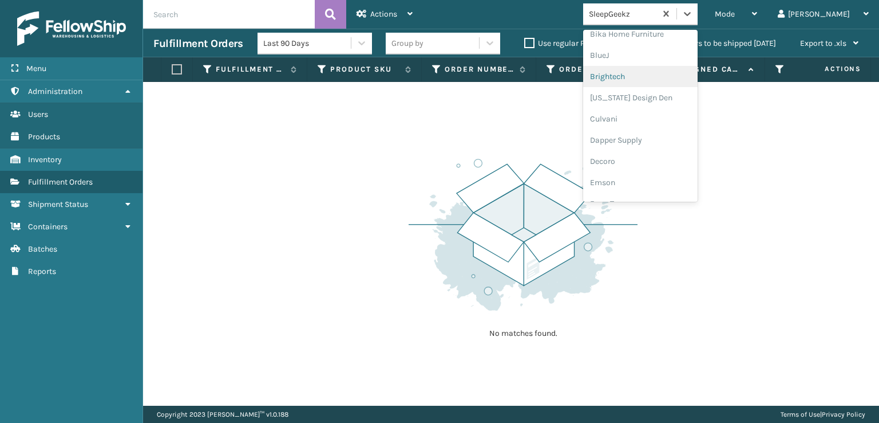
scroll to position [172, 0]
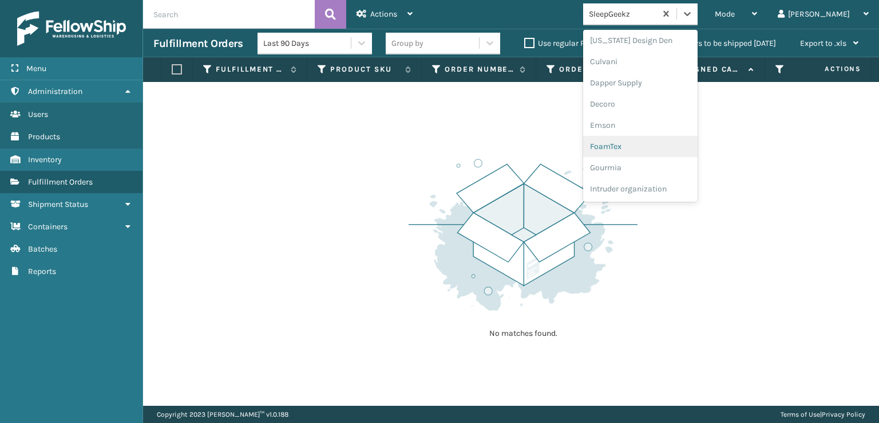
click at [648, 147] on div "FoamTex" at bounding box center [640, 146] width 115 height 21
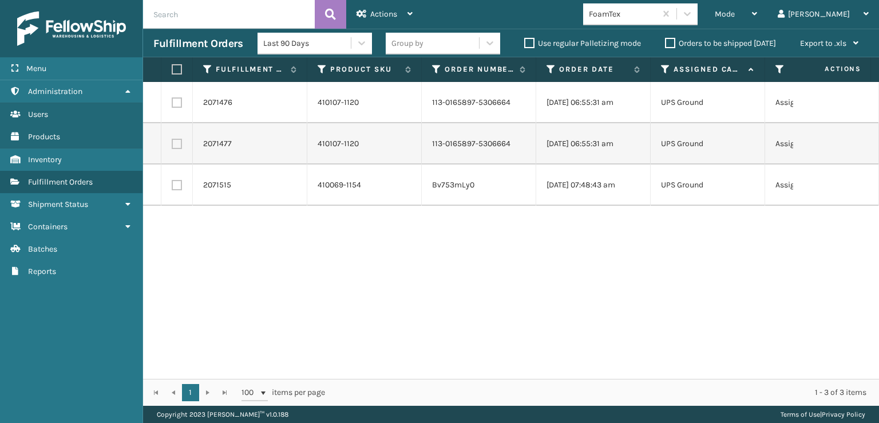
click at [177, 72] on label at bounding box center [175, 69] width 7 height 10
click at [172, 72] on input "checkbox" at bounding box center [172, 69] width 1 height 7
checkbox input "true"
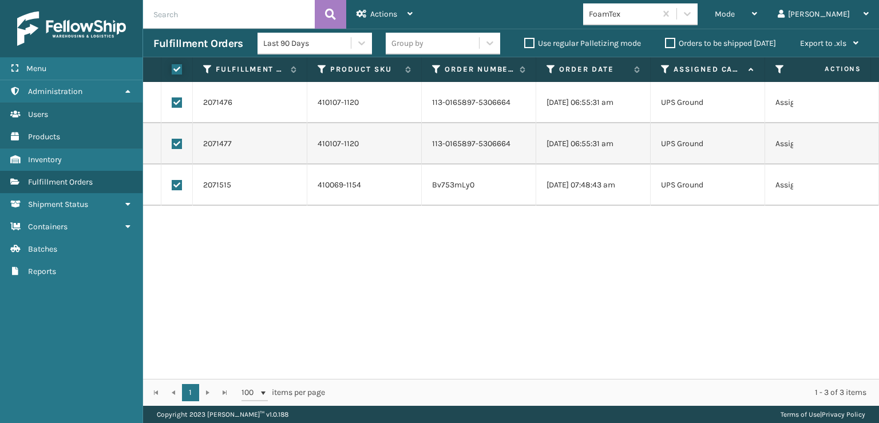
checkbox input "true"
click at [382, 16] on span "Actions" at bounding box center [383, 14] width 27 height 10
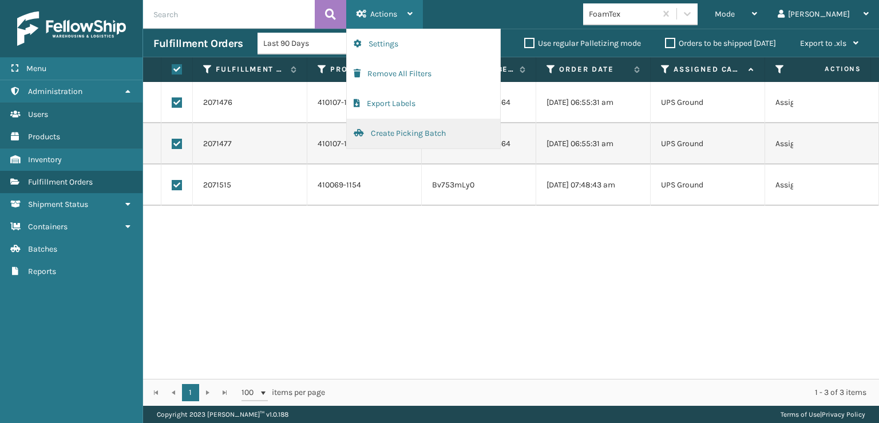
click at [380, 132] on button "Create Picking Batch" at bounding box center [423, 134] width 153 height 30
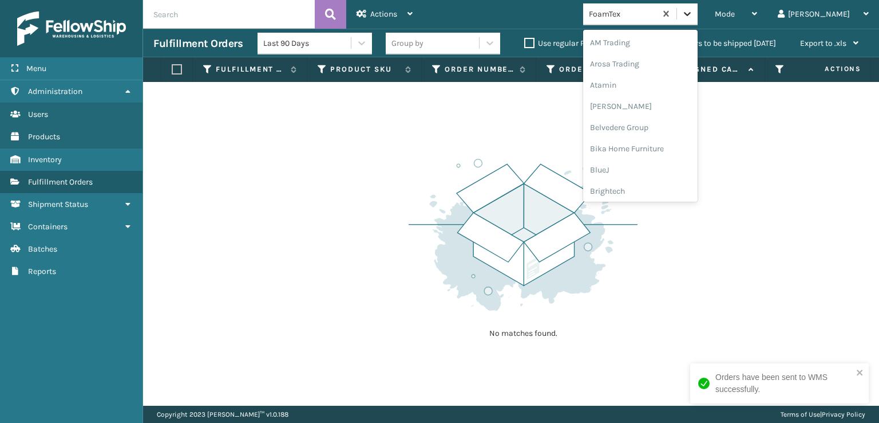
click at [693, 13] on icon at bounding box center [687, 13] width 11 height 11
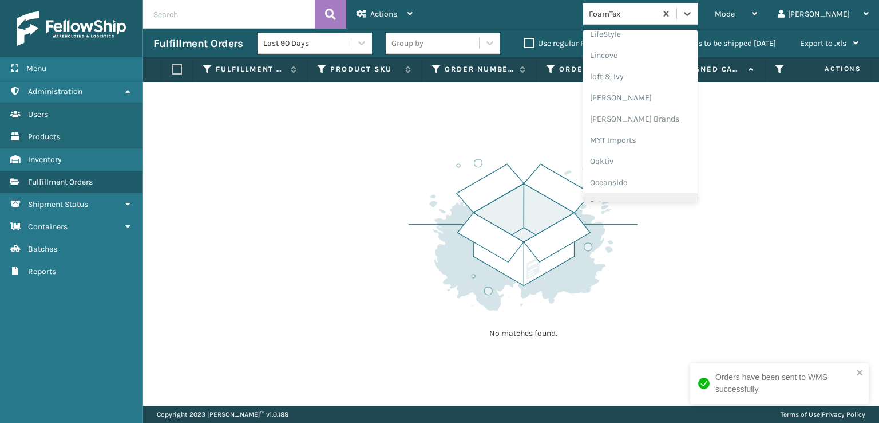
scroll to position [419, 0]
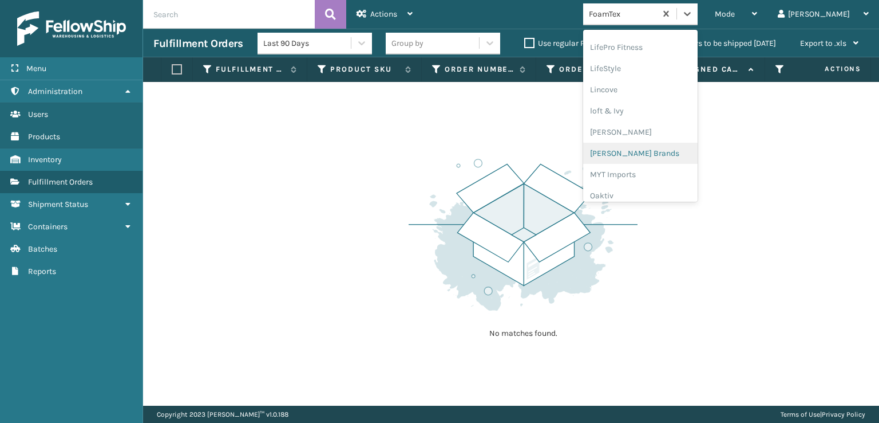
click at [662, 155] on div "[PERSON_NAME] Brands" at bounding box center [640, 153] width 115 height 21
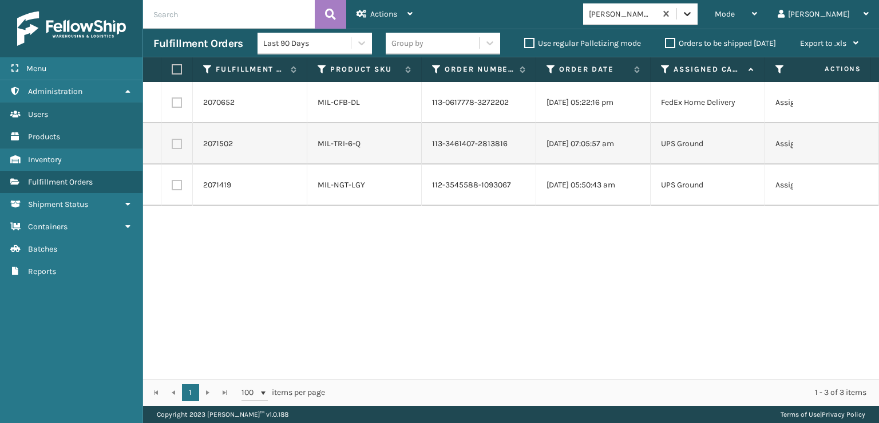
click at [693, 15] on icon at bounding box center [687, 13] width 11 height 11
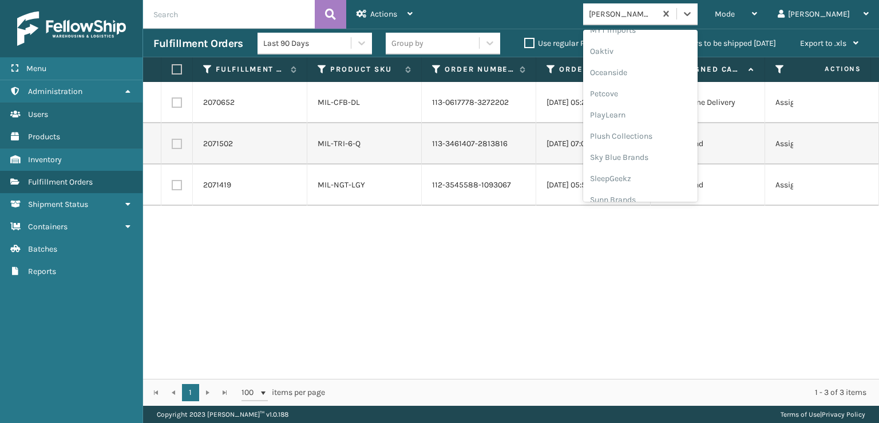
scroll to position [574, 0]
click at [658, 165] on div "SleepGeekz" at bounding box center [640, 167] width 115 height 21
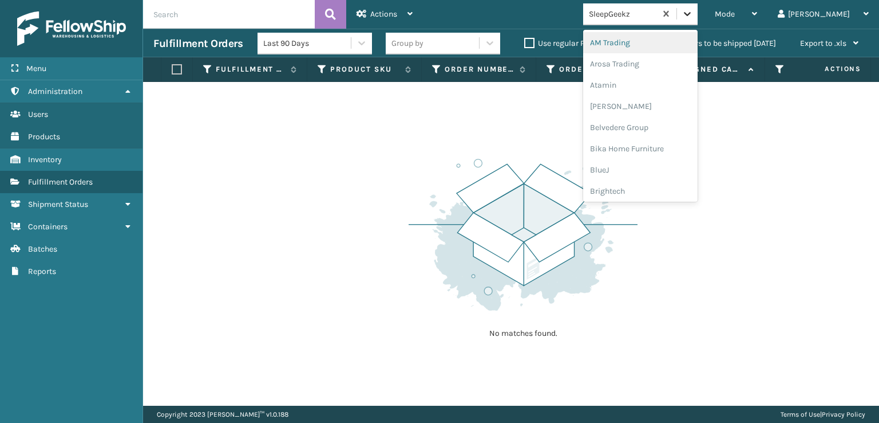
click at [693, 12] on icon at bounding box center [687, 13] width 11 height 11
click at [657, 147] on div "FoamTex" at bounding box center [640, 146] width 115 height 21
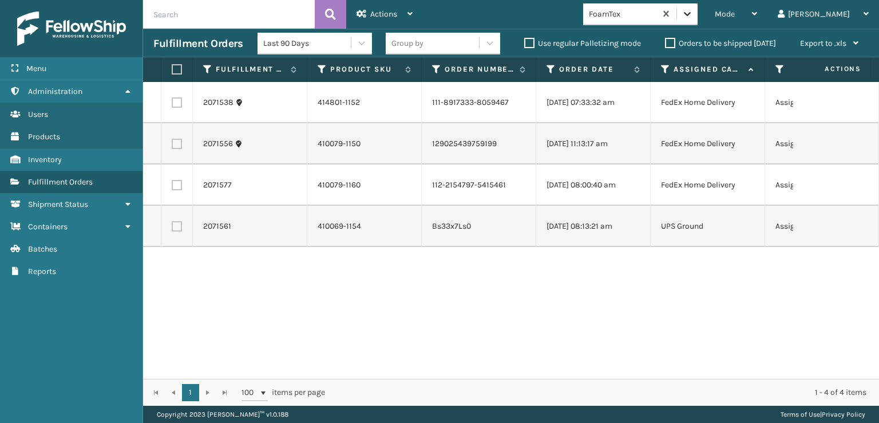
click at [691, 15] on icon at bounding box center [687, 14] width 7 height 4
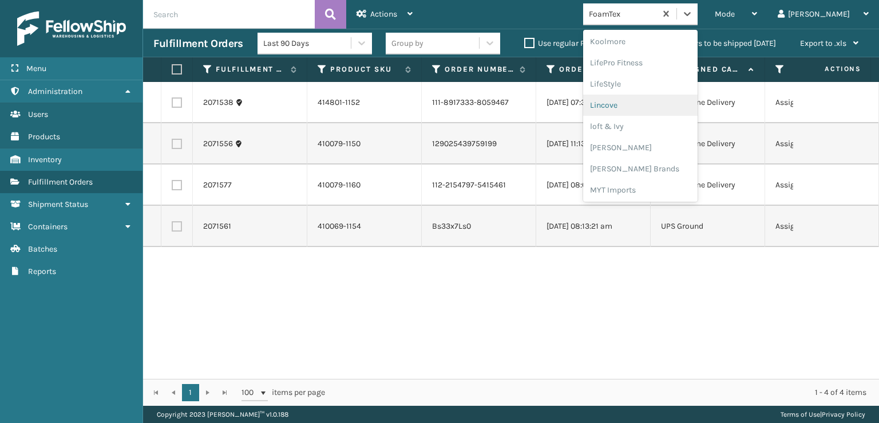
scroll to position [419, 0]
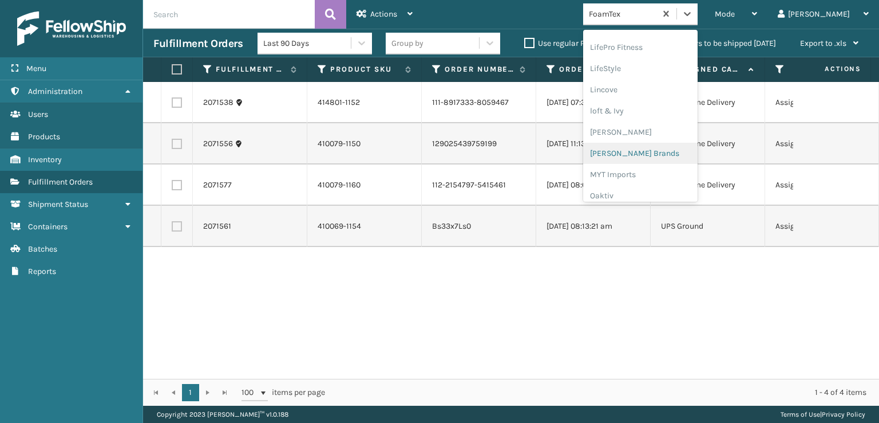
click at [649, 151] on div "[PERSON_NAME] Brands" at bounding box center [640, 153] width 115 height 21
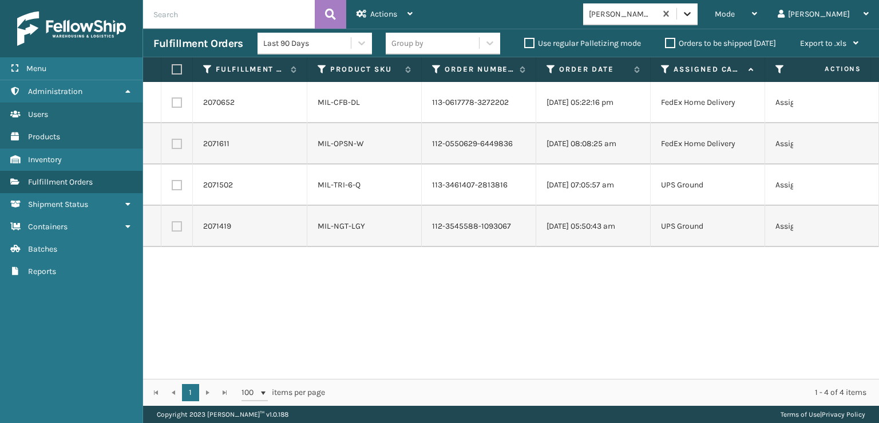
click at [693, 18] on icon at bounding box center [687, 13] width 11 height 11
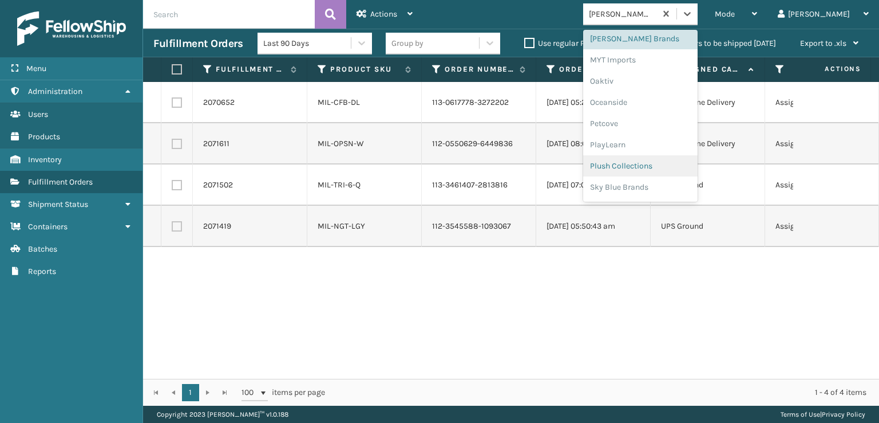
scroll to position [574, 0]
click at [651, 167] on div "SleepGeekz" at bounding box center [640, 167] width 115 height 21
